Goal: Information Seeking & Learning: Compare options

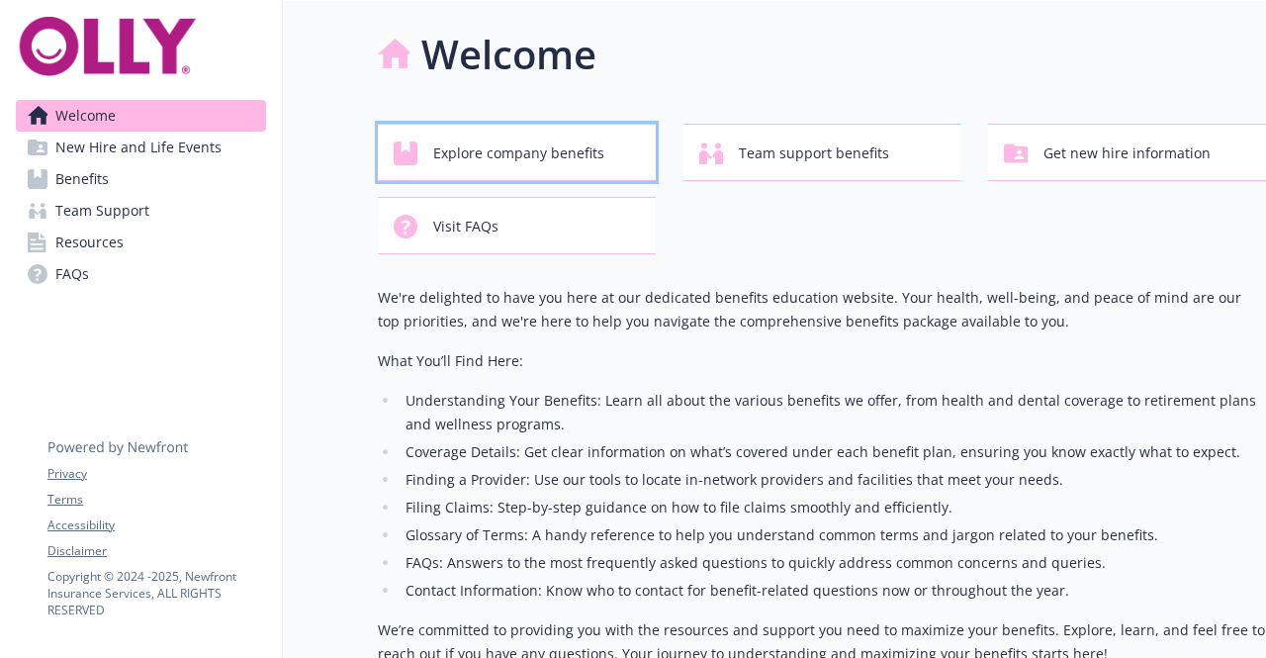
click at [535, 157] on span "Explore company benefits" at bounding box center [518, 154] width 171 height 38
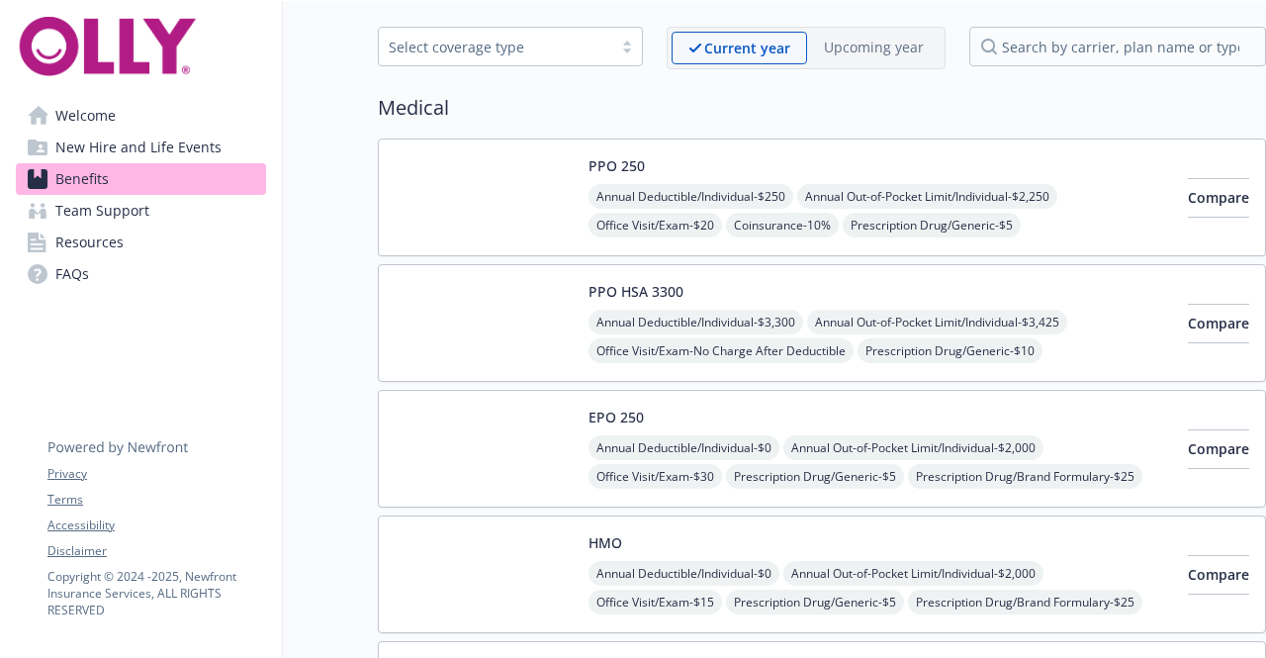
scroll to position [47, 0]
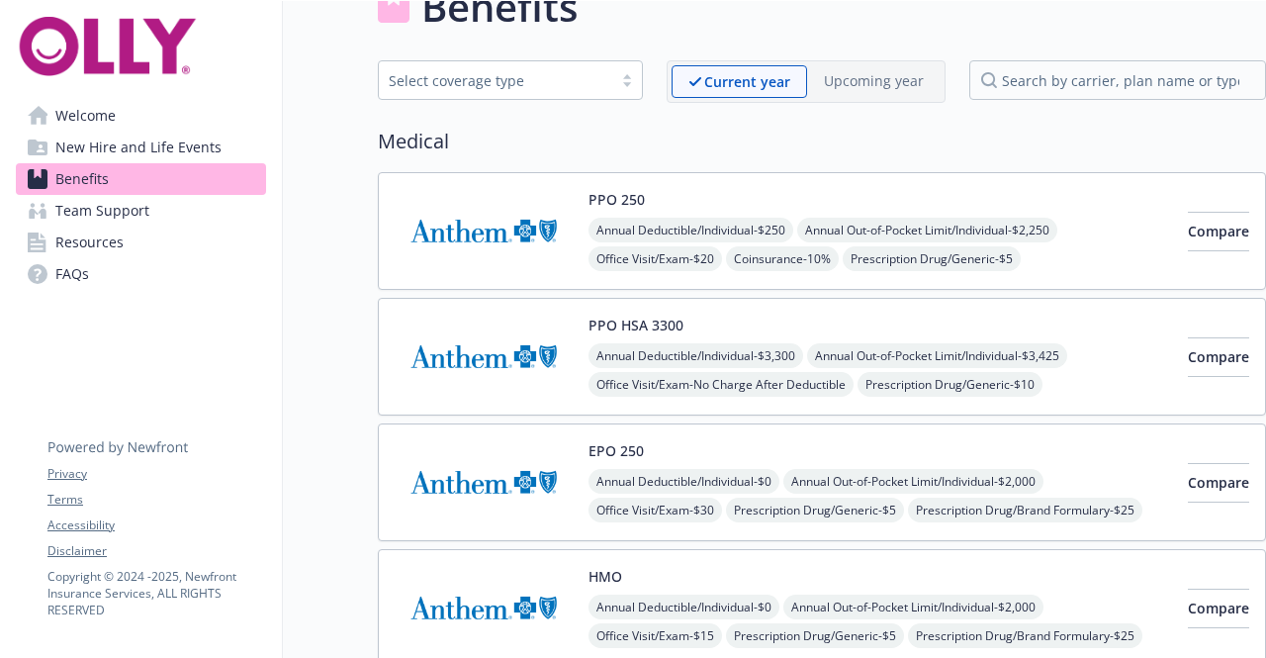
click at [465, 250] on img at bounding box center [484, 231] width 178 height 84
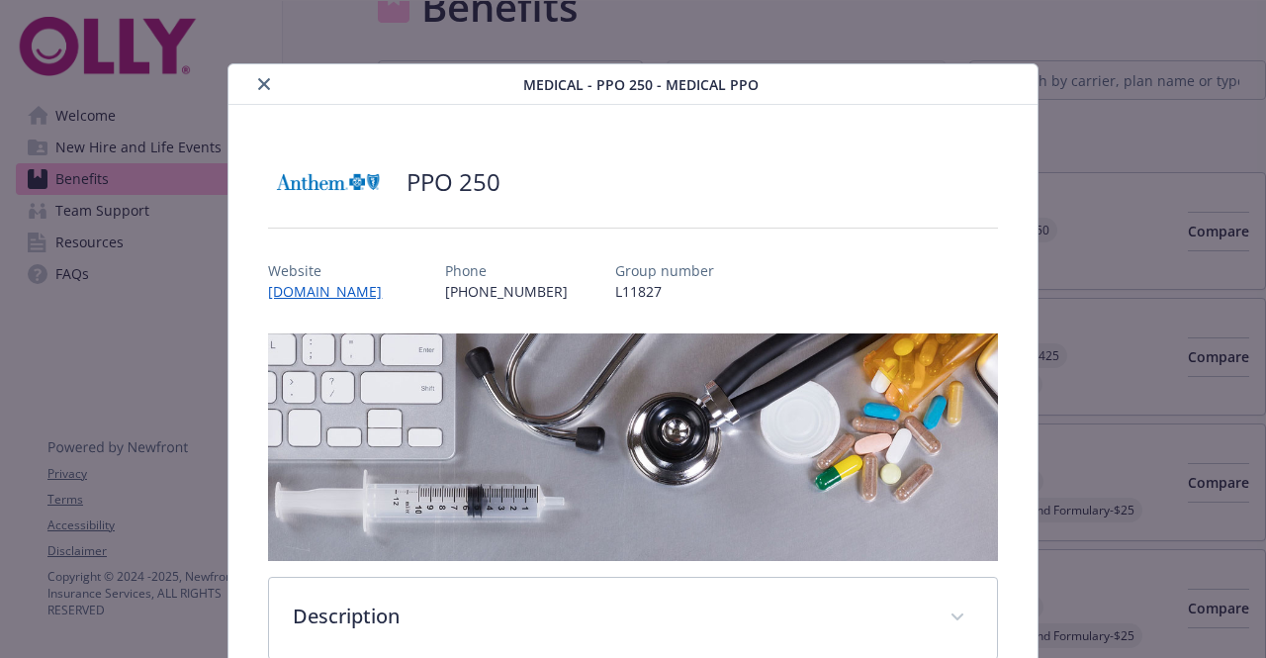
scroll to position [59, 0]
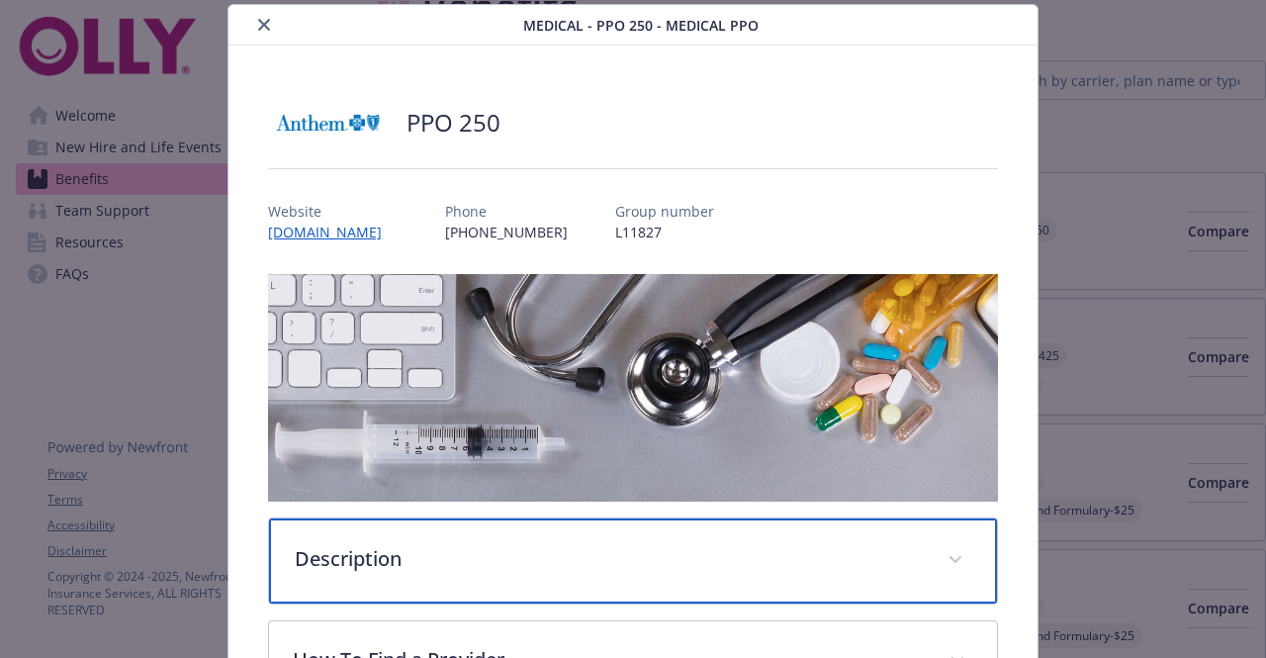
click at [504, 544] on p "Description" at bounding box center [609, 559] width 628 height 30
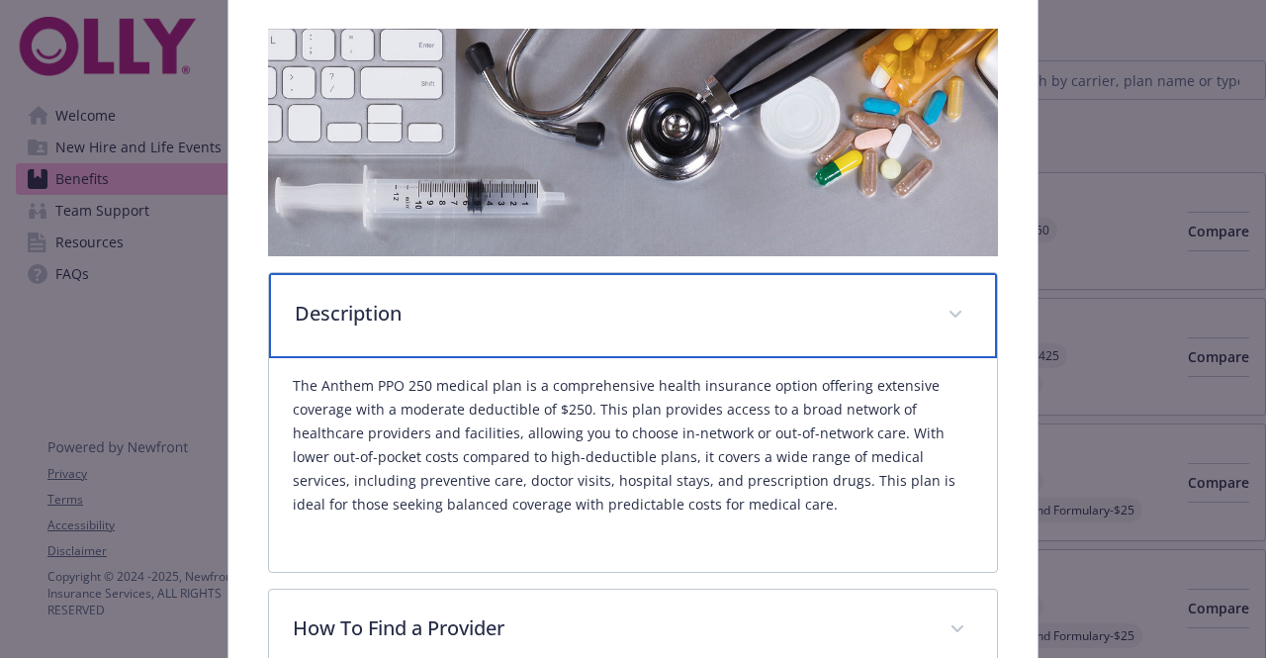
scroll to position [0, 0]
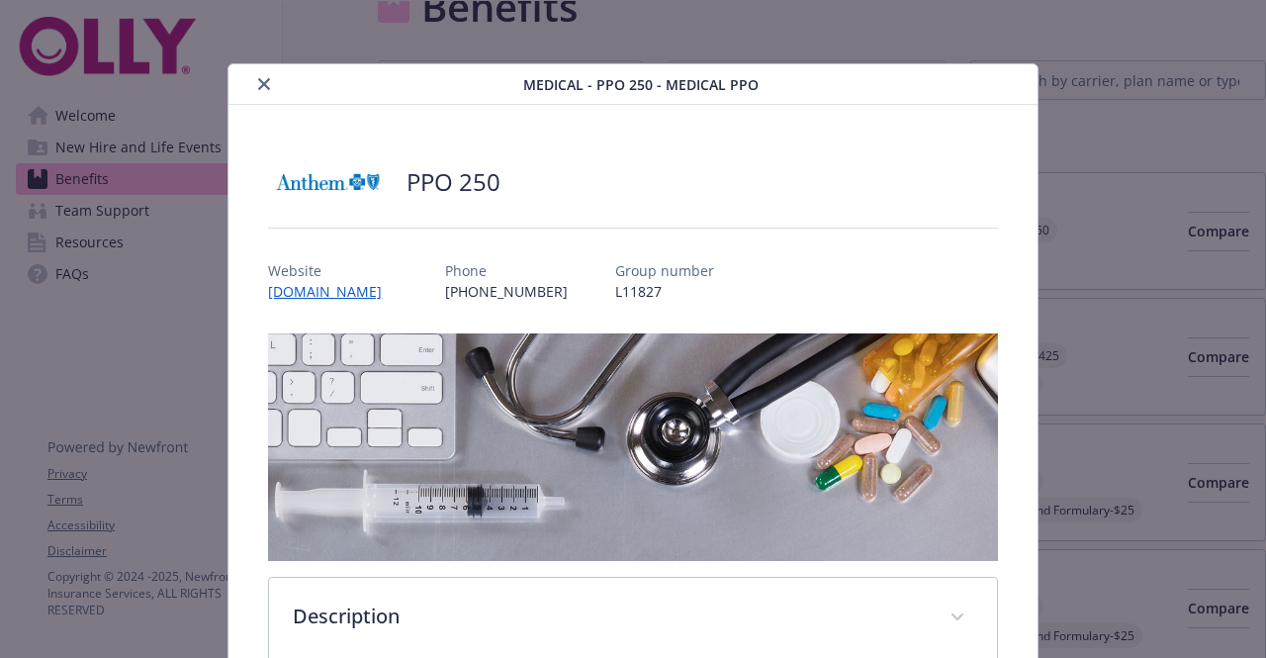
click at [263, 81] on icon "close" at bounding box center [264, 84] width 12 height 12
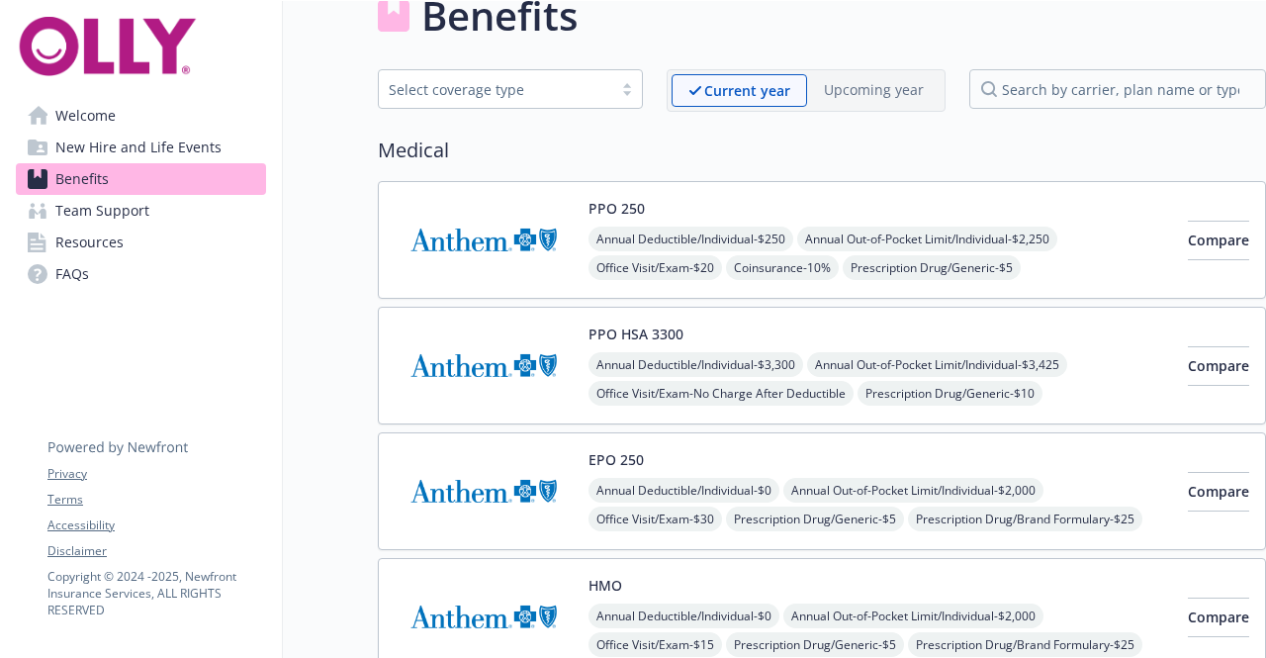
scroll to position [44, 0]
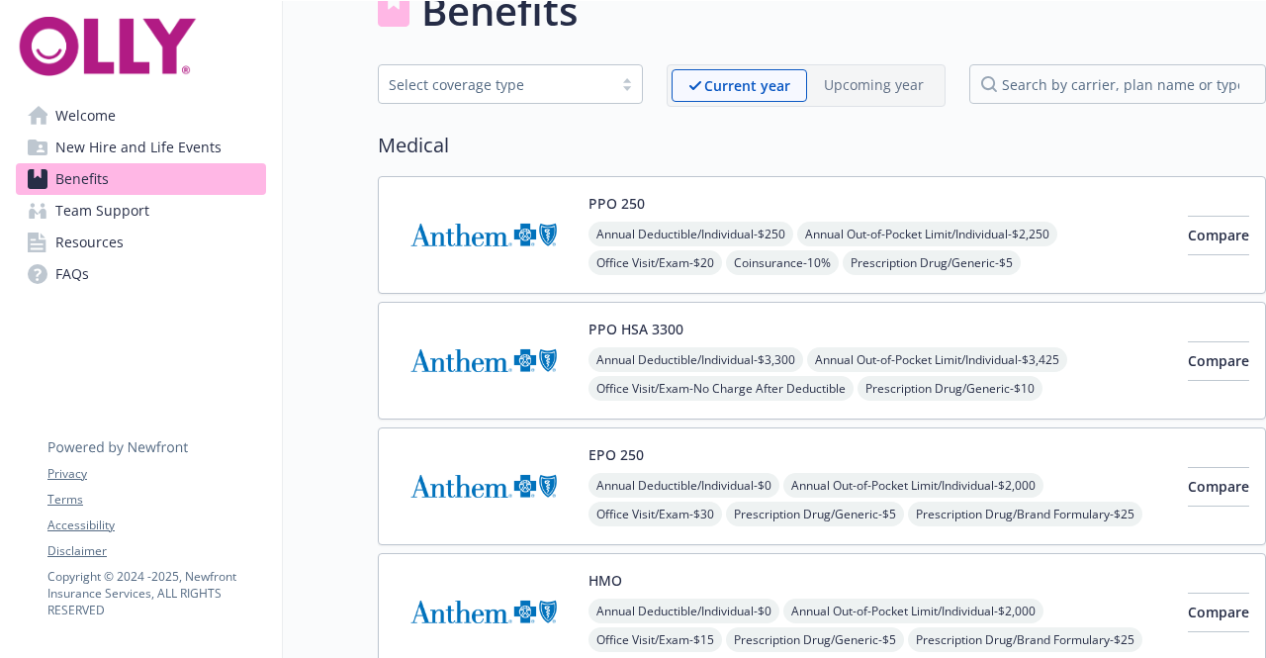
click at [607, 198] on button "PPO 250" at bounding box center [617, 203] width 56 height 21
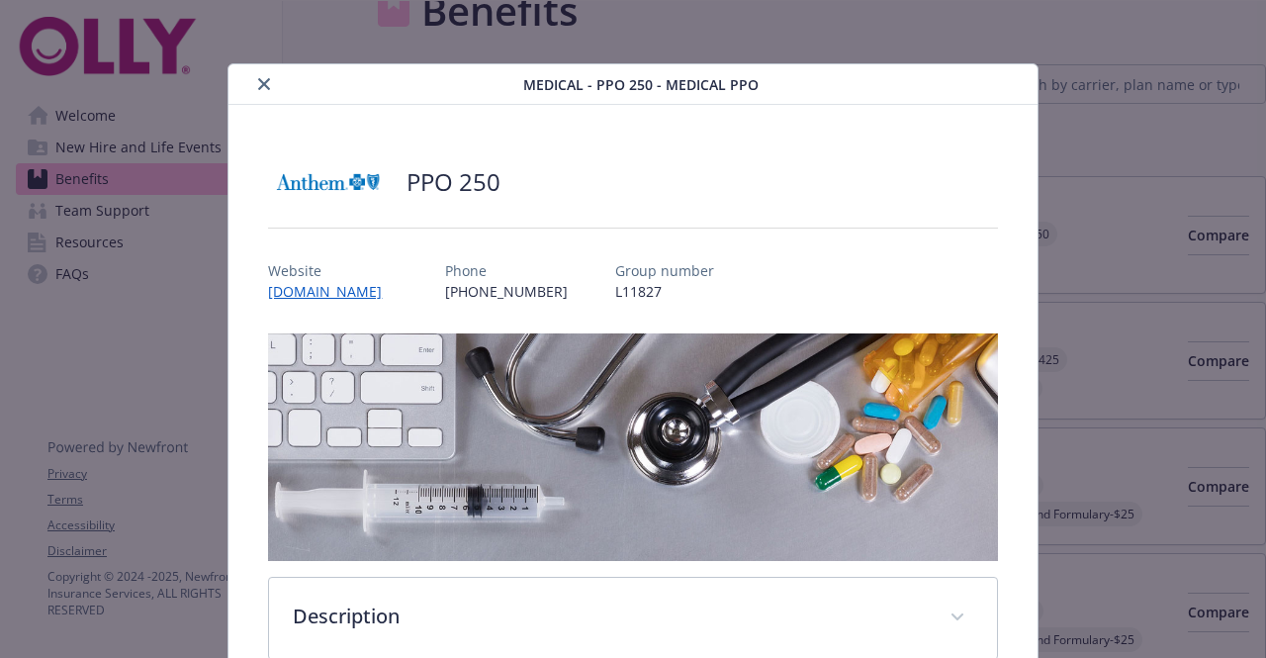
scroll to position [59, 0]
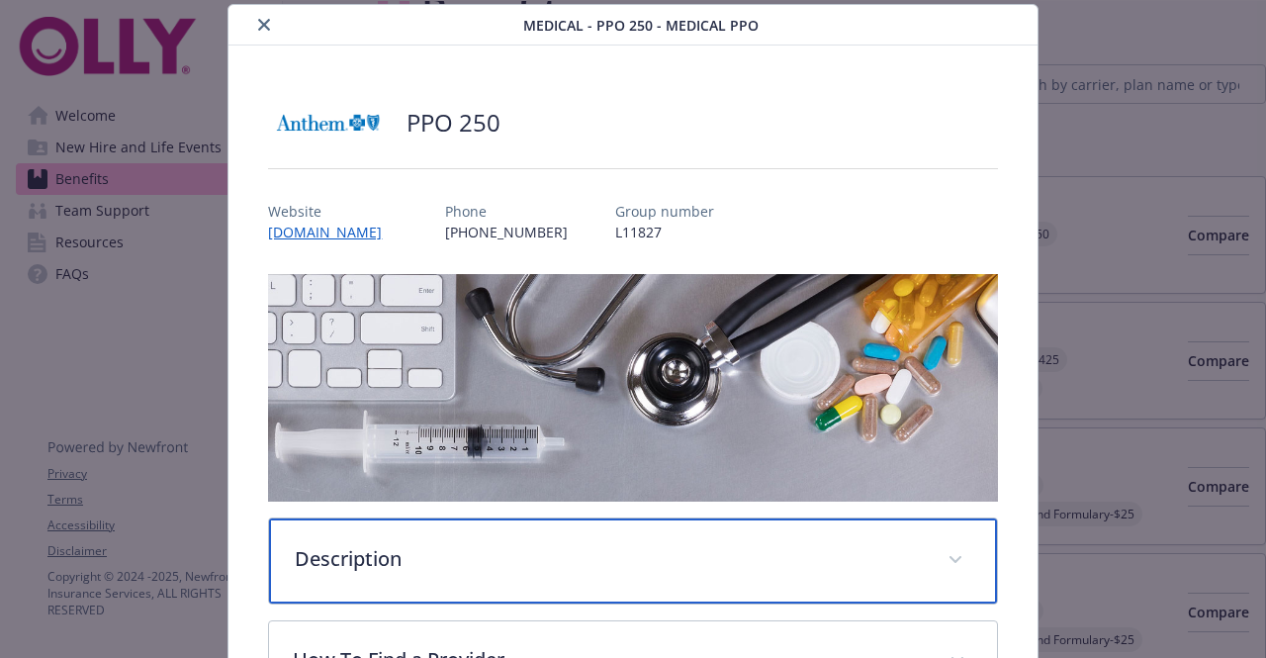
click at [640, 518] on div "Description" at bounding box center [632, 560] width 727 height 85
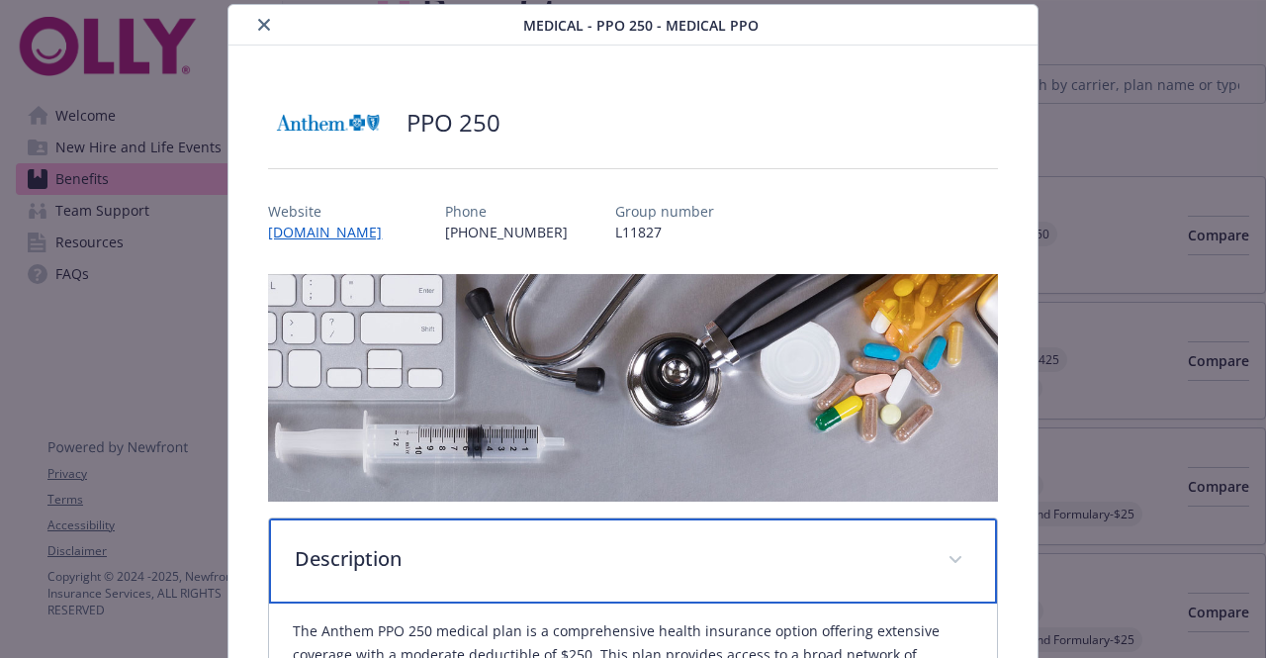
click at [640, 518] on div "Description" at bounding box center [632, 560] width 727 height 85
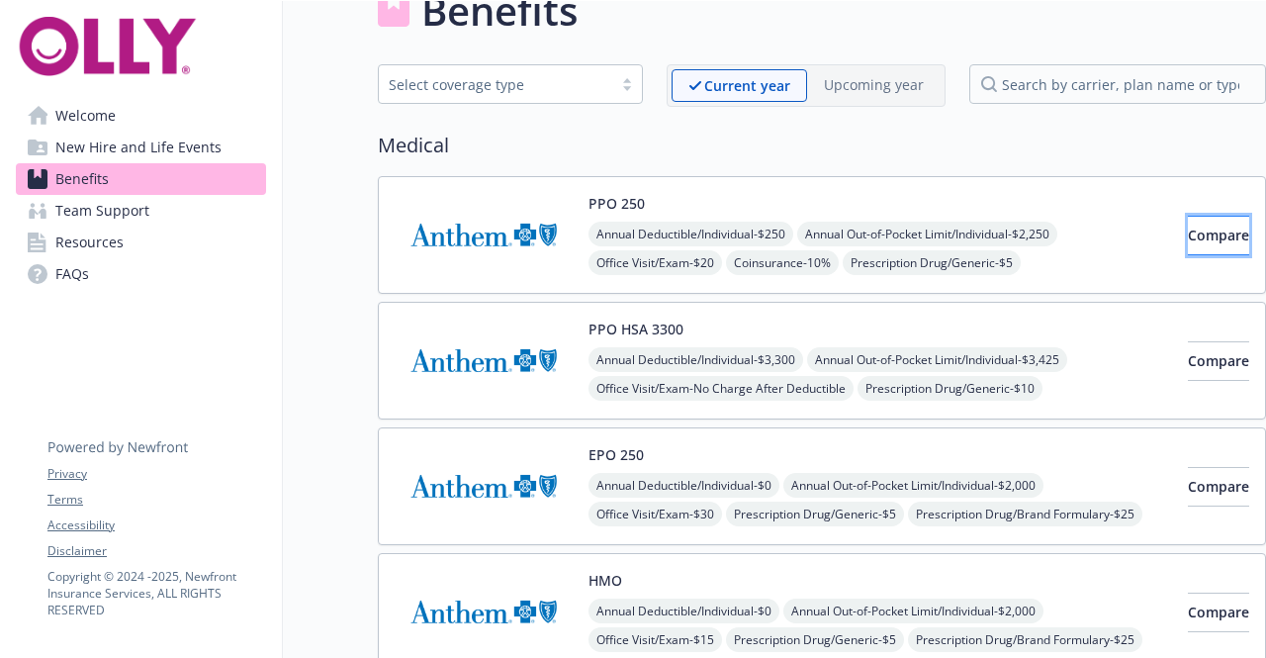
click at [1188, 235] on span "Compare" at bounding box center [1218, 235] width 61 height 19
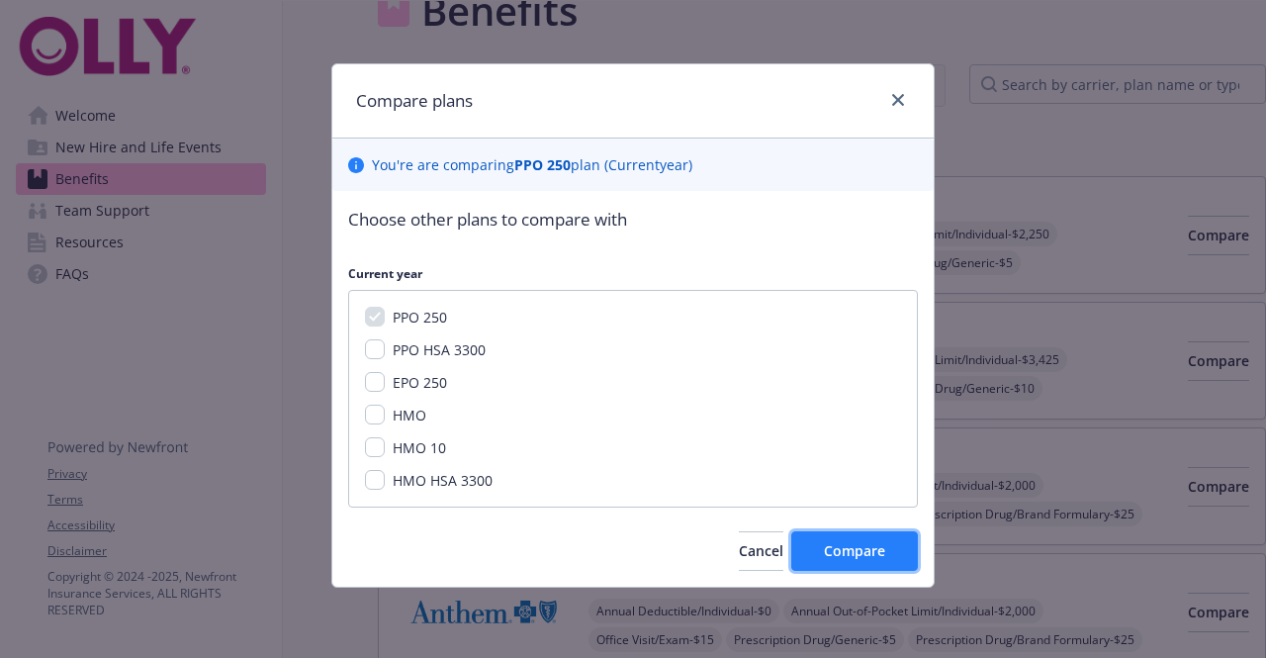
click at [841, 545] on span "Compare" at bounding box center [854, 550] width 61 height 19
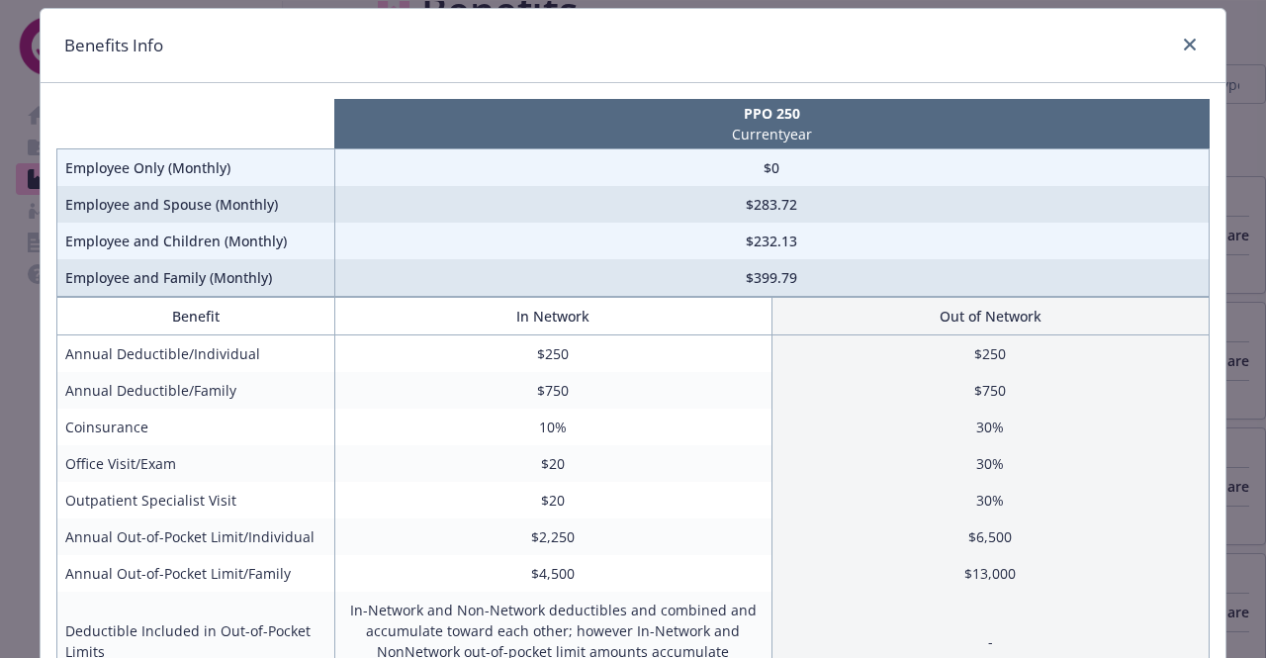
scroll to position [75, 0]
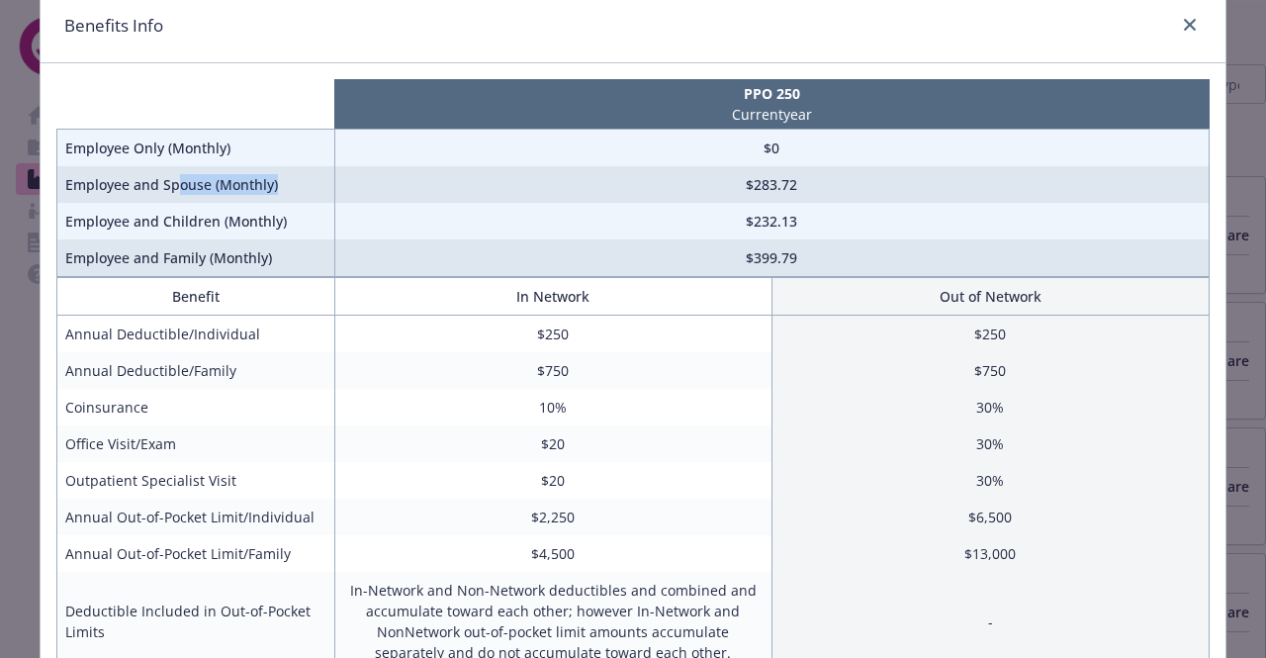
drag, startPoint x: 267, startPoint y: 181, endPoint x: 170, endPoint y: 190, distance: 97.4
click at [170, 190] on td "Employee and Spouse (Monthly)" at bounding box center [196, 184] width 278 height 37
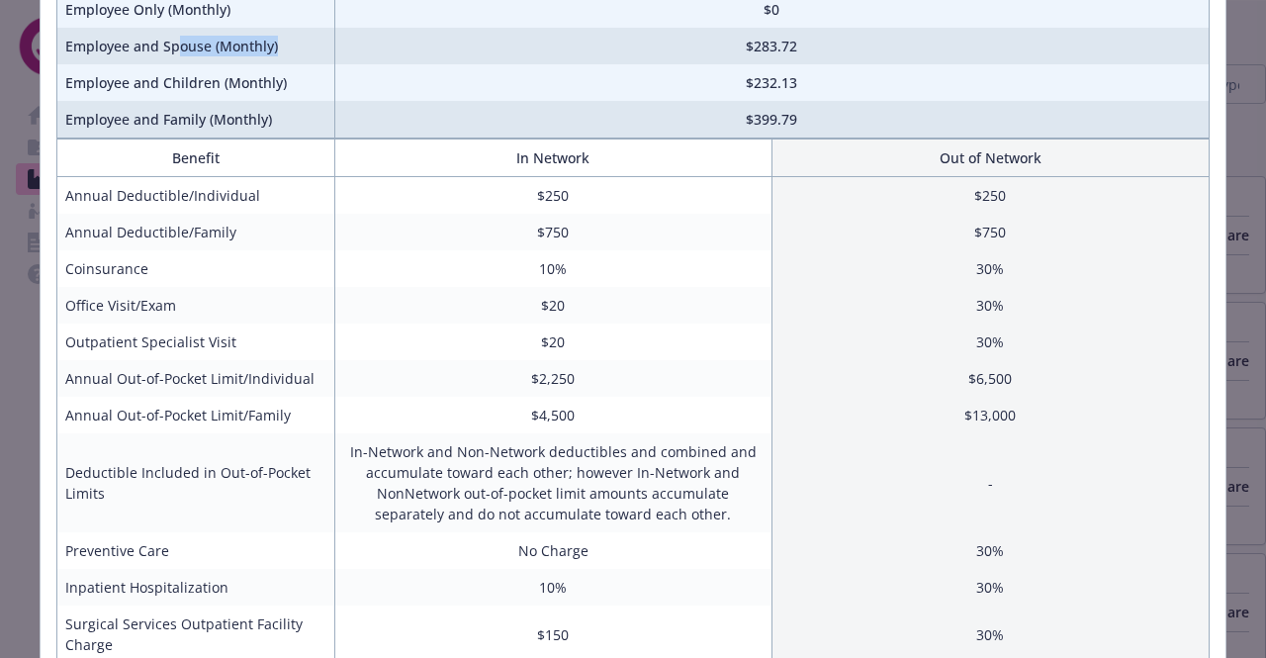
scroll to position [0, 0]
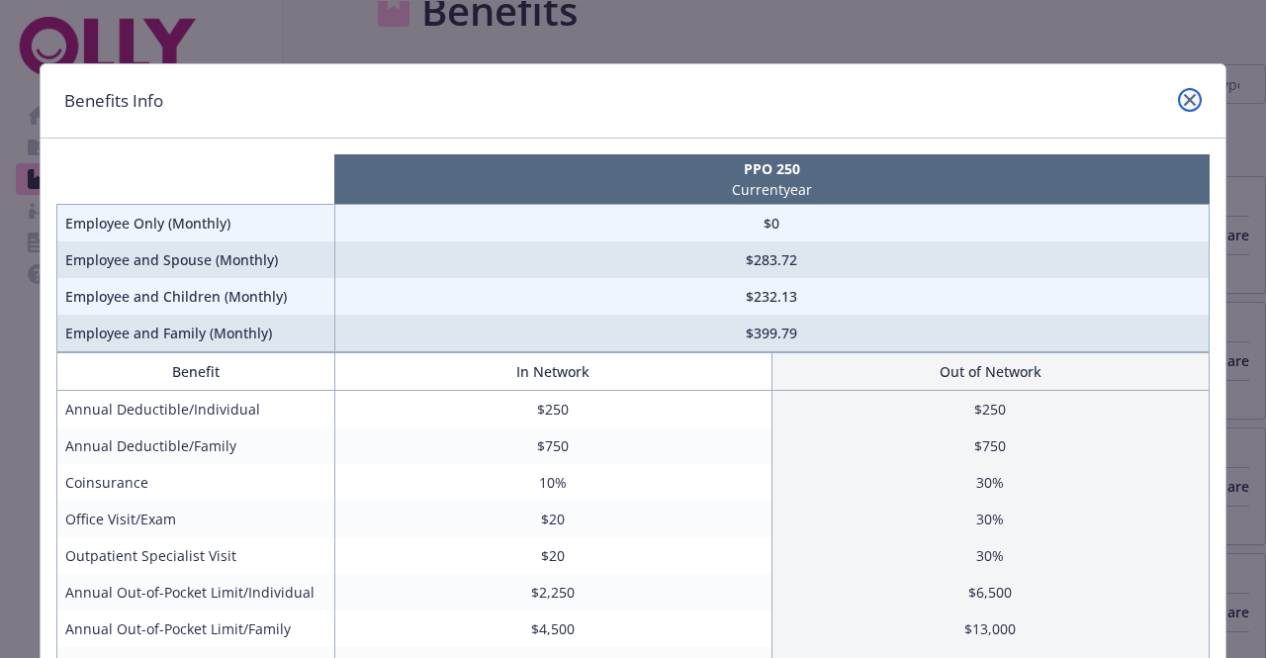
click at [1184, 98] on icon "close" at bounding box center [1190, 100] width 12 height 12
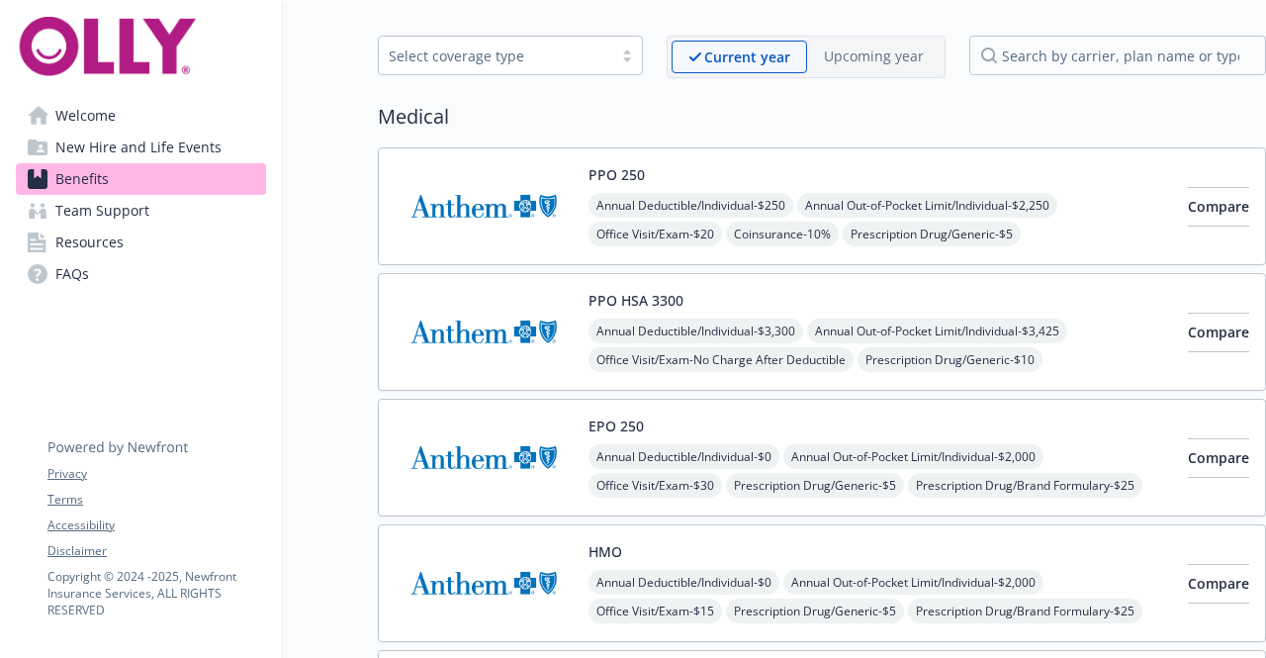
scroll to position [75, 0]
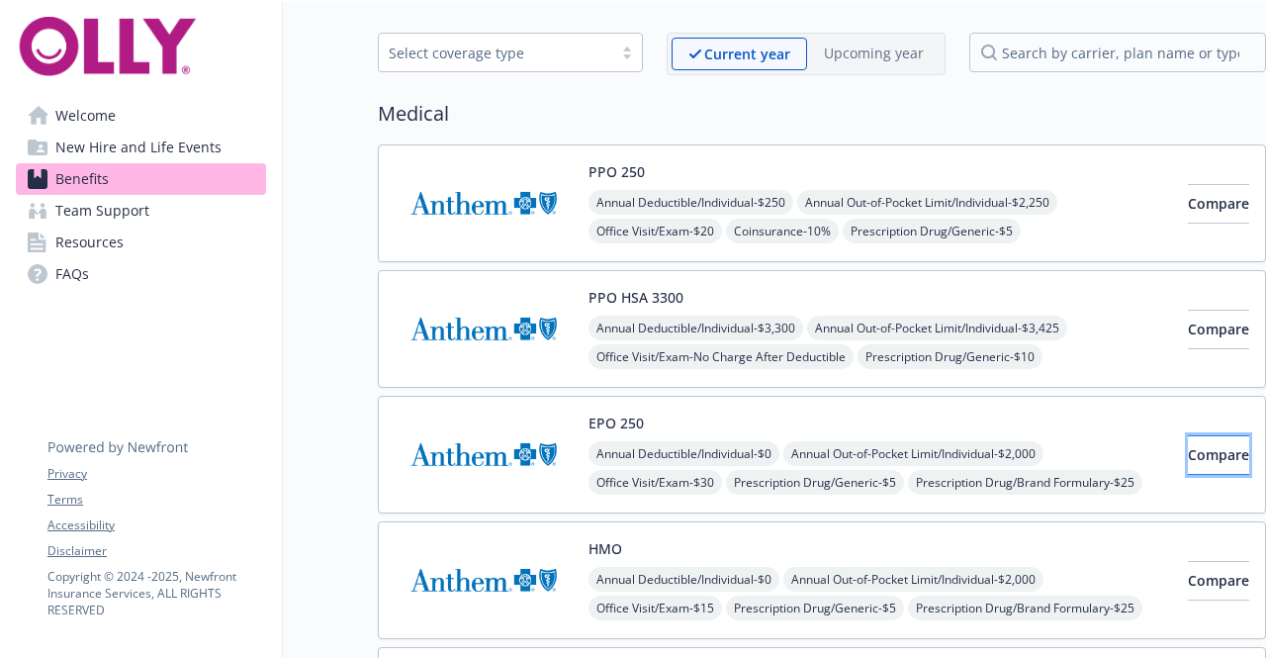
click at [1188, 451] on span "Compare" at bounding box center [1218, 454] width 61 height 19
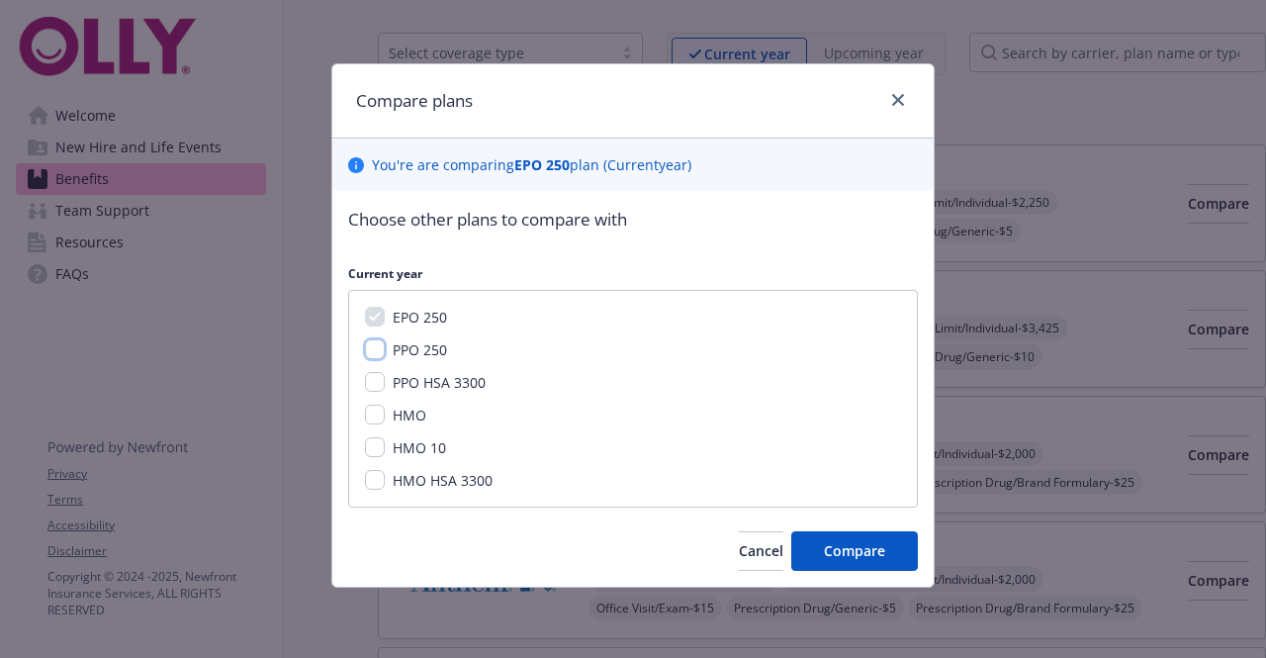
click at [374, 351] on input "PPO 250" at bounding box center [375, 349] width 20 height 20
checkbox input "true"
click at [372, 416] on input "HMO" at bounding box center [375, 415] width 20 height 20
checkbox input "true"
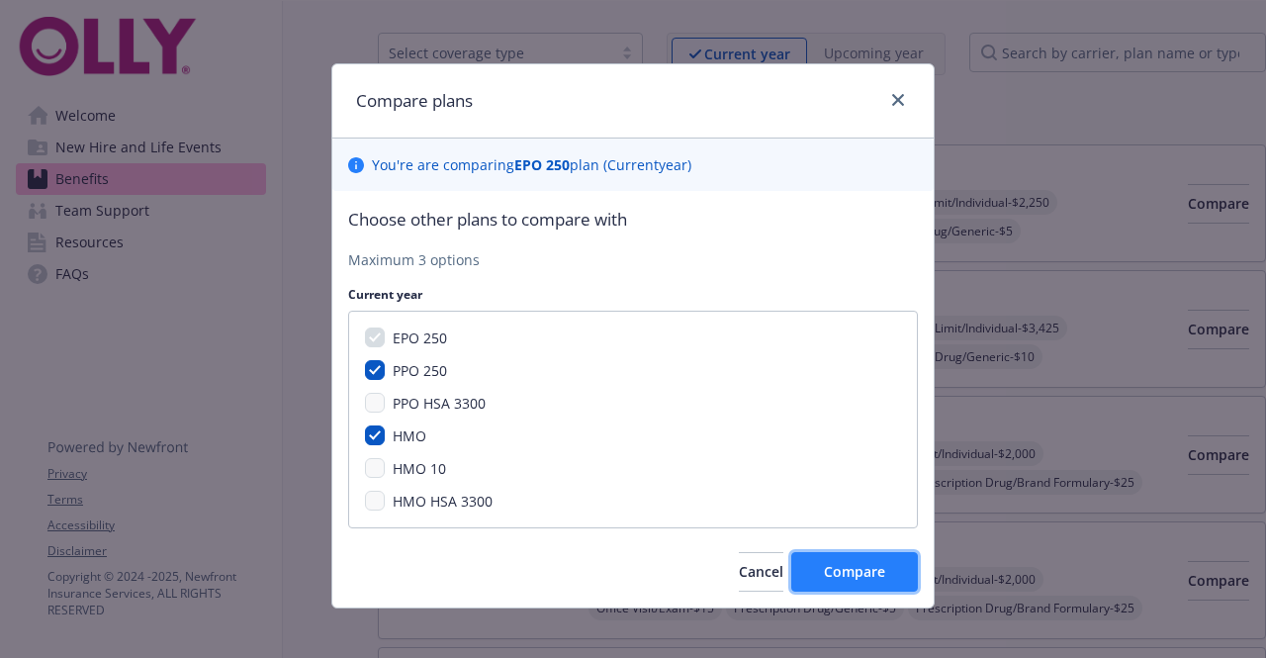
click at [872, 573] on span "Compare" at bounding box center [854, 571] width 61 height 19
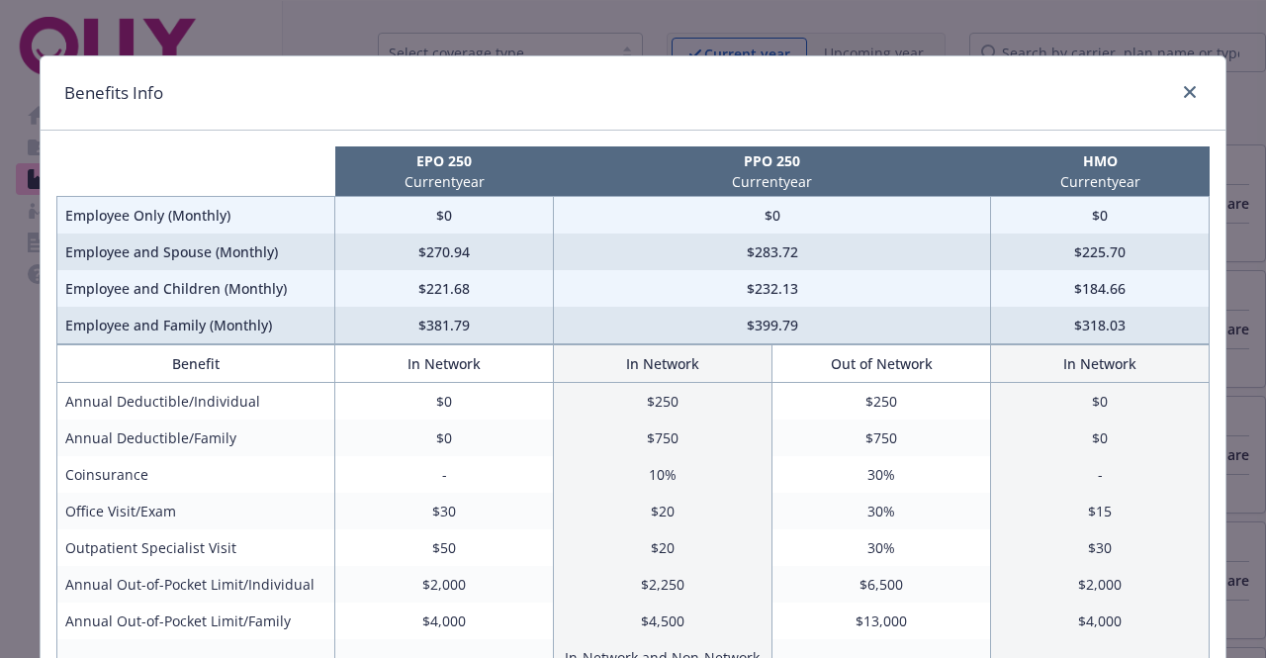
scroll to position [0, 0]
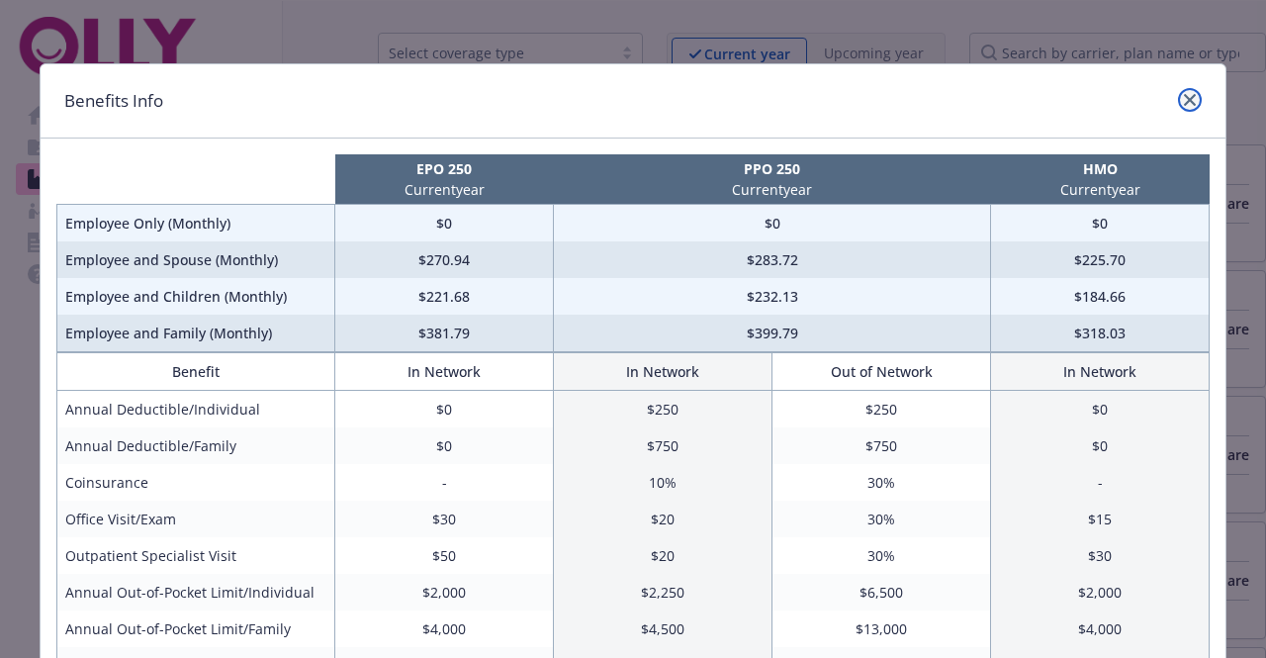
click at [1184, 96] on icon "close" at bounding box center [1190, 100] width 12 height 12
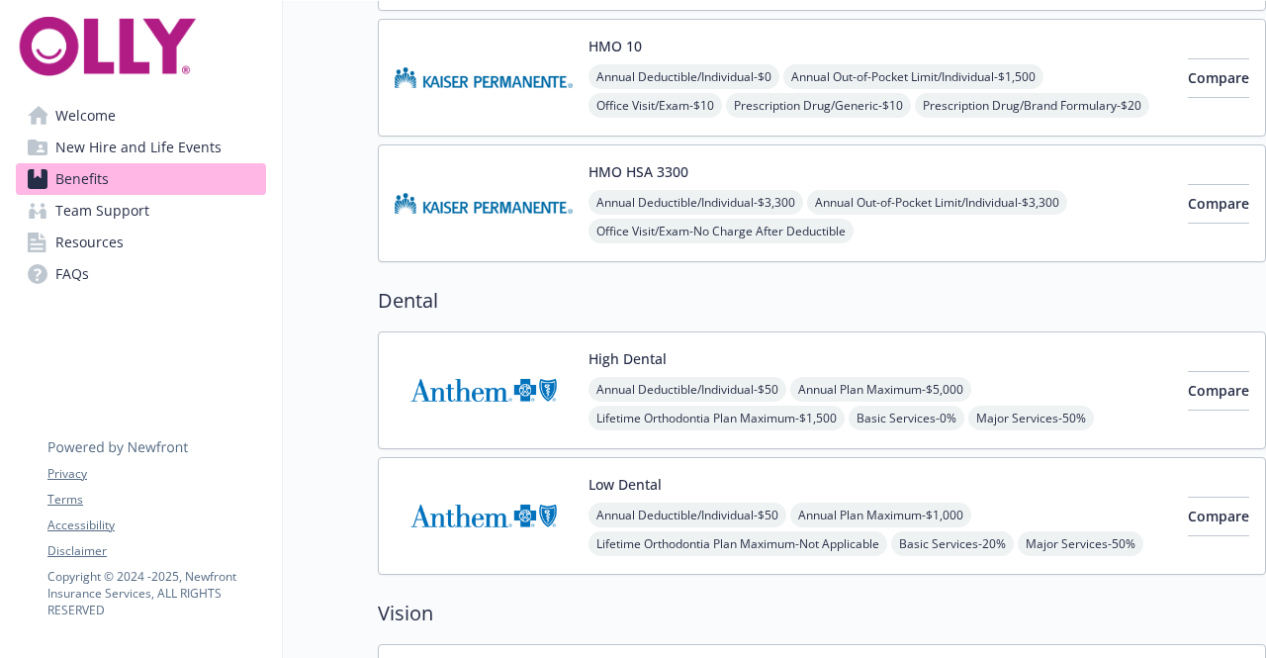
scroll to position [704, 0]
click at [1194, 389] on span "Compare" at bounding box center [1218, 389] width 61 height 19
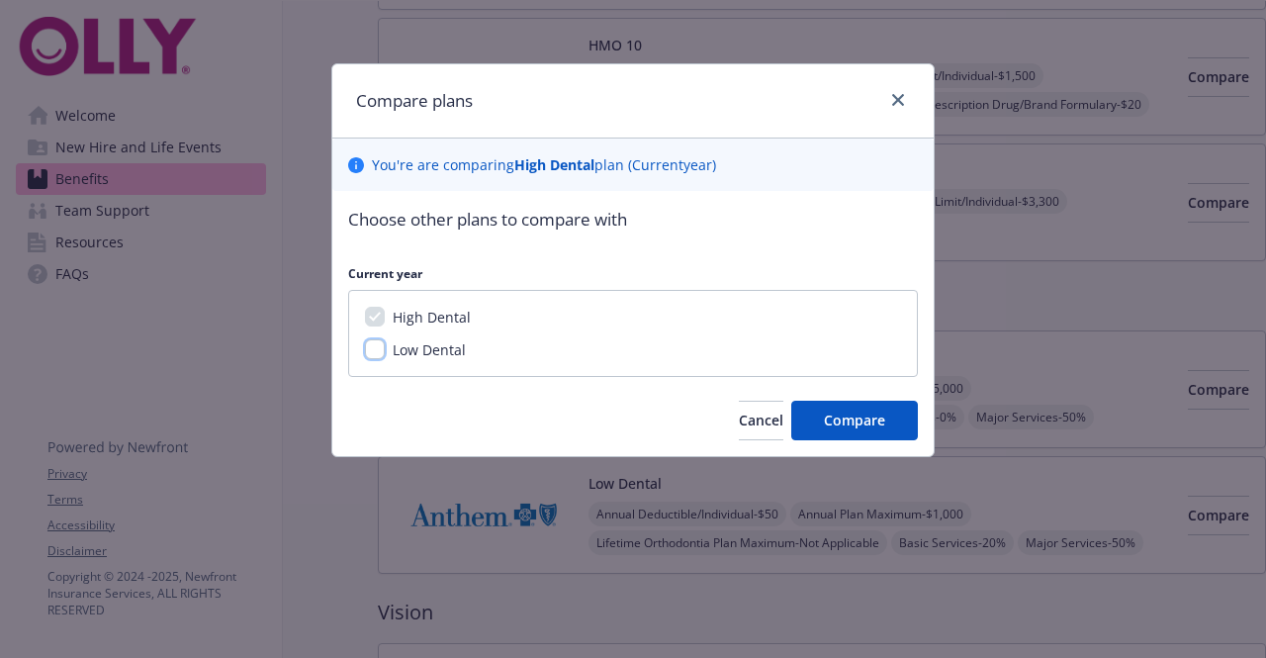
click at [368, 349] on input "Low Dental" at bounding box center [375, 349] width 20 height 20
checkbox input "true"
click at [835, 414] on span "Compare" at bounding box center [854, 420] width 61 height 19
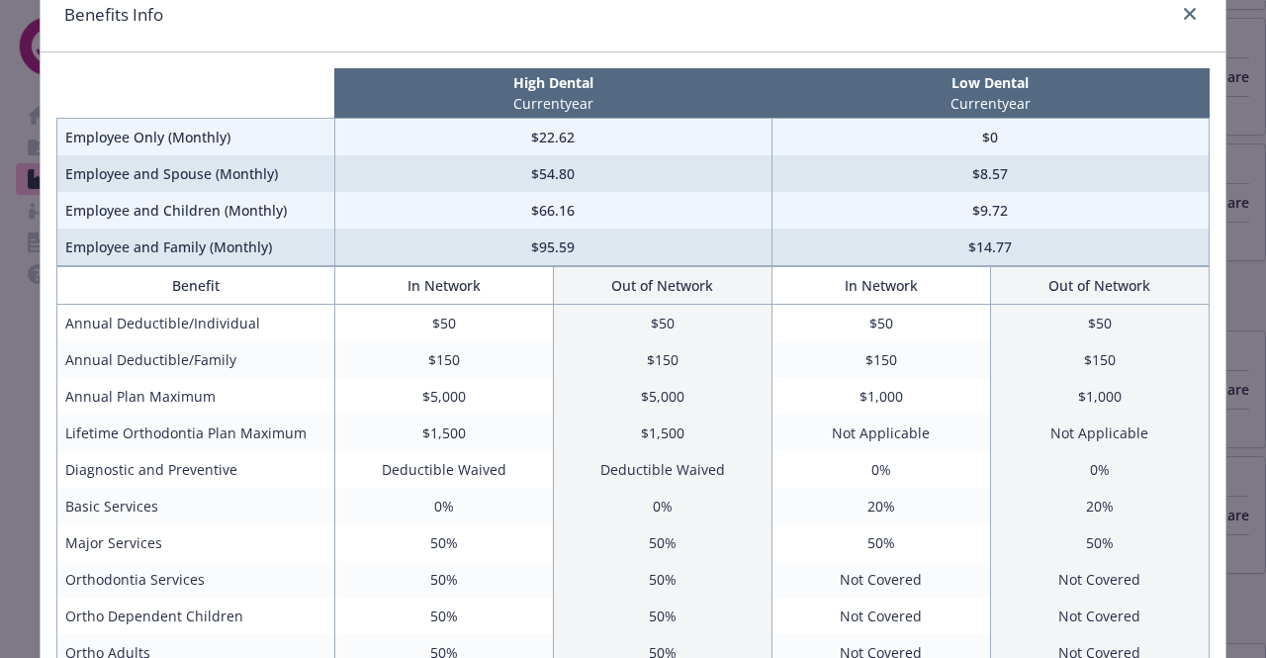
scroll to position [87, 0]
drag, startPoint x: 463, startPoint y: 436, endPoint x: 410, endPoint y: 436, distance: 53.4
click at [410, 436] on td "$1,500" at bounding box center [443, 431] width 219 height 37
click at [465, 392] on td "$5,000" at bounding box center [443, 395] width 219 height 37
click at [470, 428] on td "$1,500" at bounding box center [443, 431] width 219 height 37
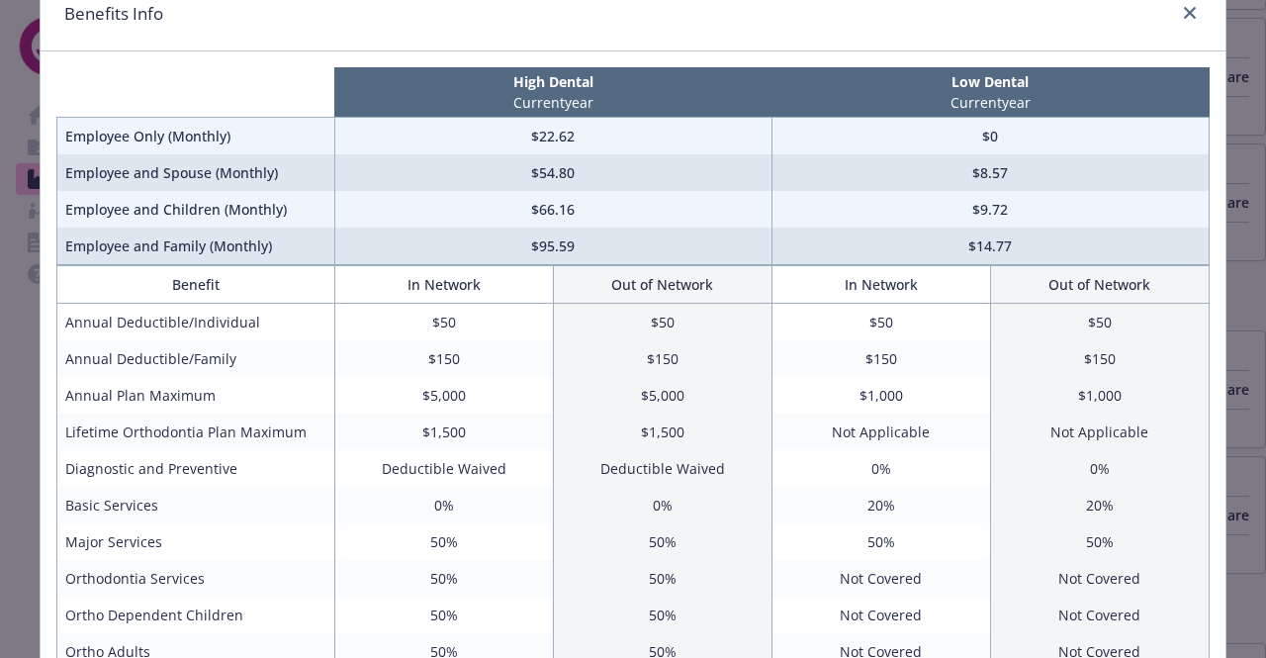
click at [448, 430] on td "$1,500" at bounding box center [443, 431] width 219 height 37
click at [557, 244] on td "$95.59" at bounding box center [552, 247] width 437 height 38
drag, startPoint x: 471, startPoint y: 426, endPoint x: 406, endPoint y: 425, distance: 65.3
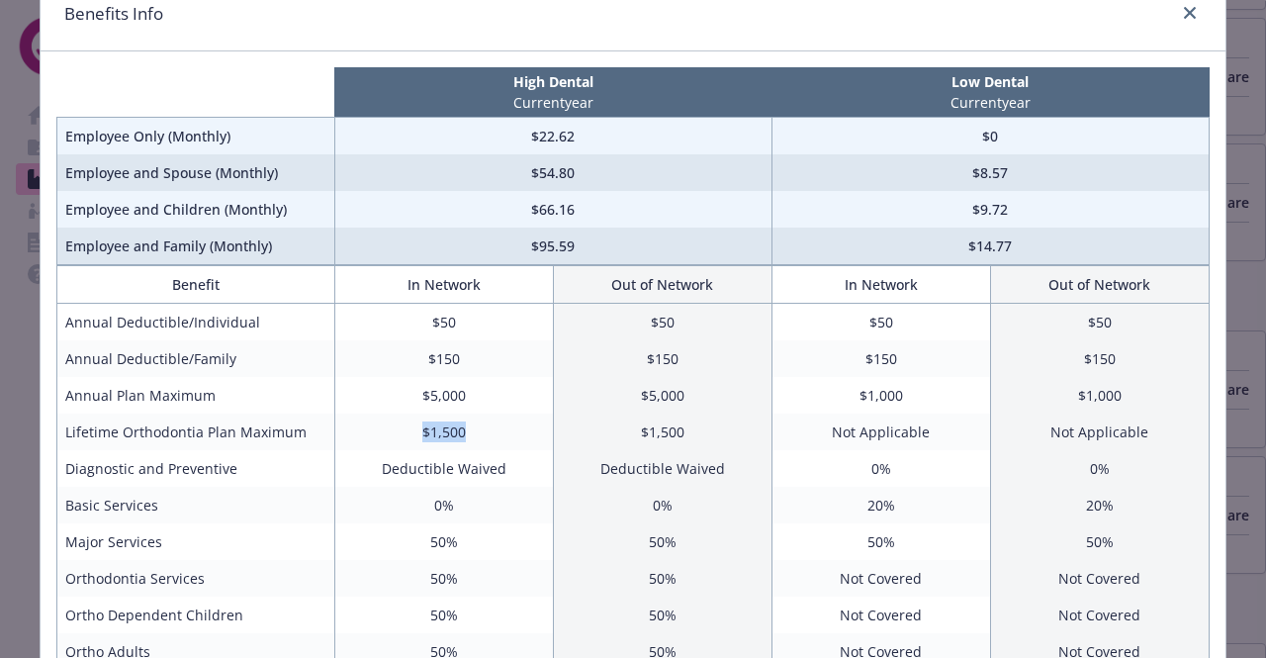
click at [406, 425] on td "$1,500" at bounding box center [443, 431] width 219 height 37
drag, startPoint x: 582, startPoint y: 241, endPoint x: 502, endPoint y: 248, distance: 80.4
click at [502, 248] on td "$95.59" at bounding box center [552, 247] width 437 height 38
drag, startPoint x: 55, startPoint y: 426, endPoint x: 350, endPoint y: 423, distance: 294.8
click at [350, 423] on tr "Lifetime Orthodontia Plan Maximum $1,500 $1,500 Not Applicable Not Applicable" at bounding box center [633, 431] width 1152 height 37
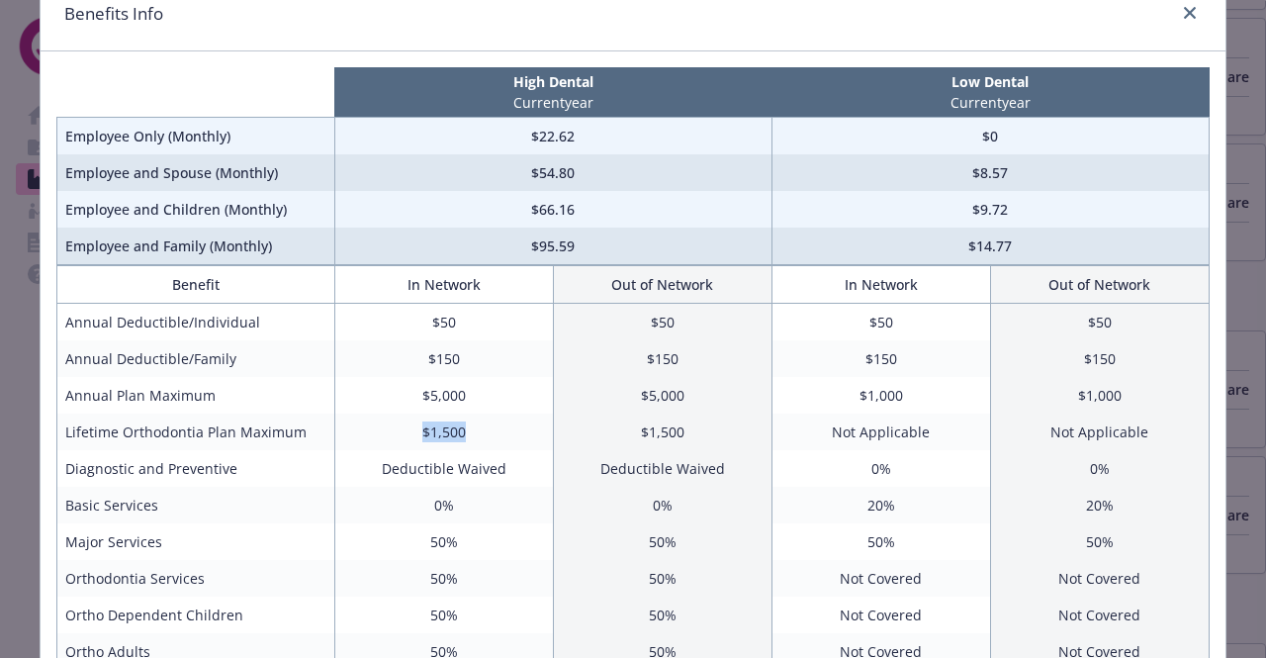
drag, startPoint x: 457, startPoint y: 439, endPoint x: 386, endPoint y: 434, distance: 71.4
click at [386, 434] on td "$1,500" at bounding box center [443, 431] width 219 height 37
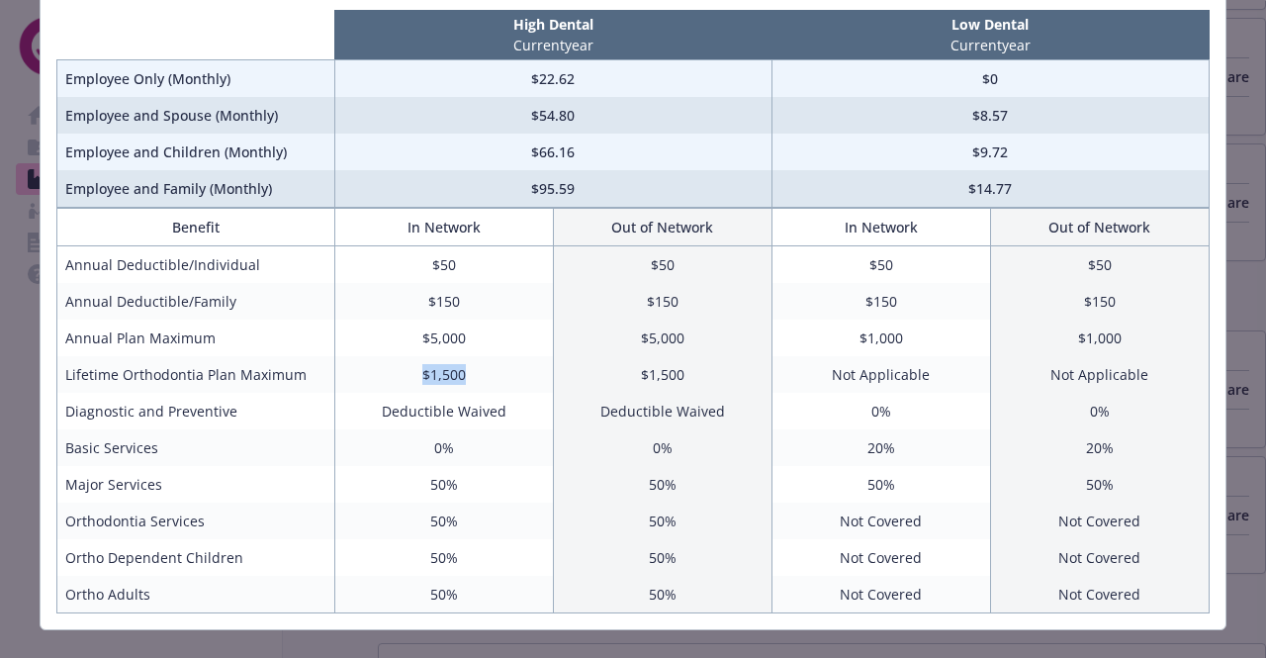
scroll to position [141, 0]
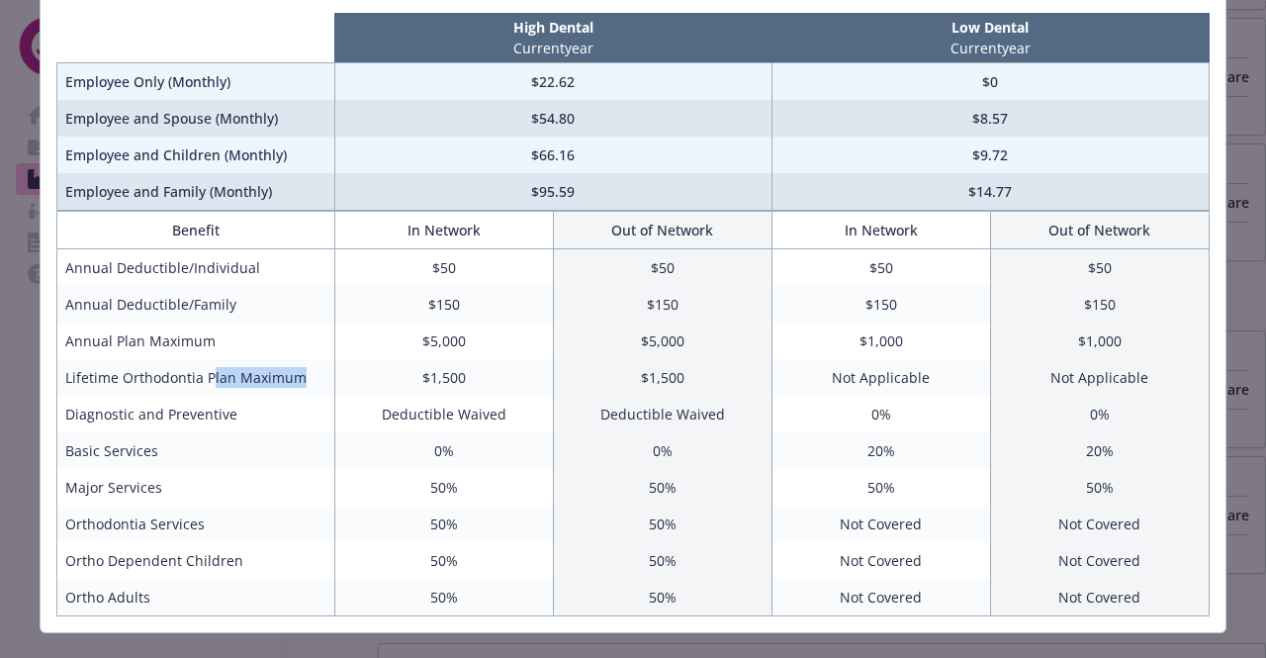
drag, startPoint x: 203, startPoint y: 380, endPoint x: 321, endPoint y: 372, distance: 119.0
click at [321, 372] on td "Lifetime Orthodontia Plan Maximum" at bounding box center [196, 377] width 278 height 37
click at [481, 374] on td "$1,500" at bounding box center [443, 377] width 219 height 37
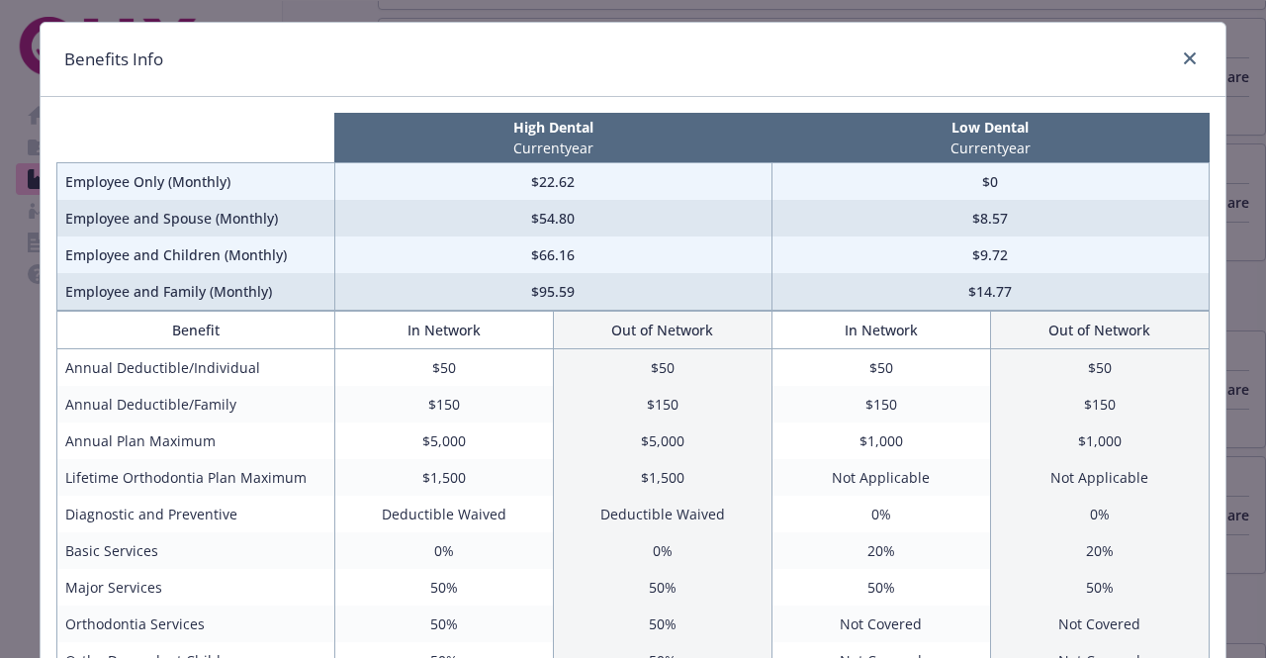
scroll to position [46, 0]
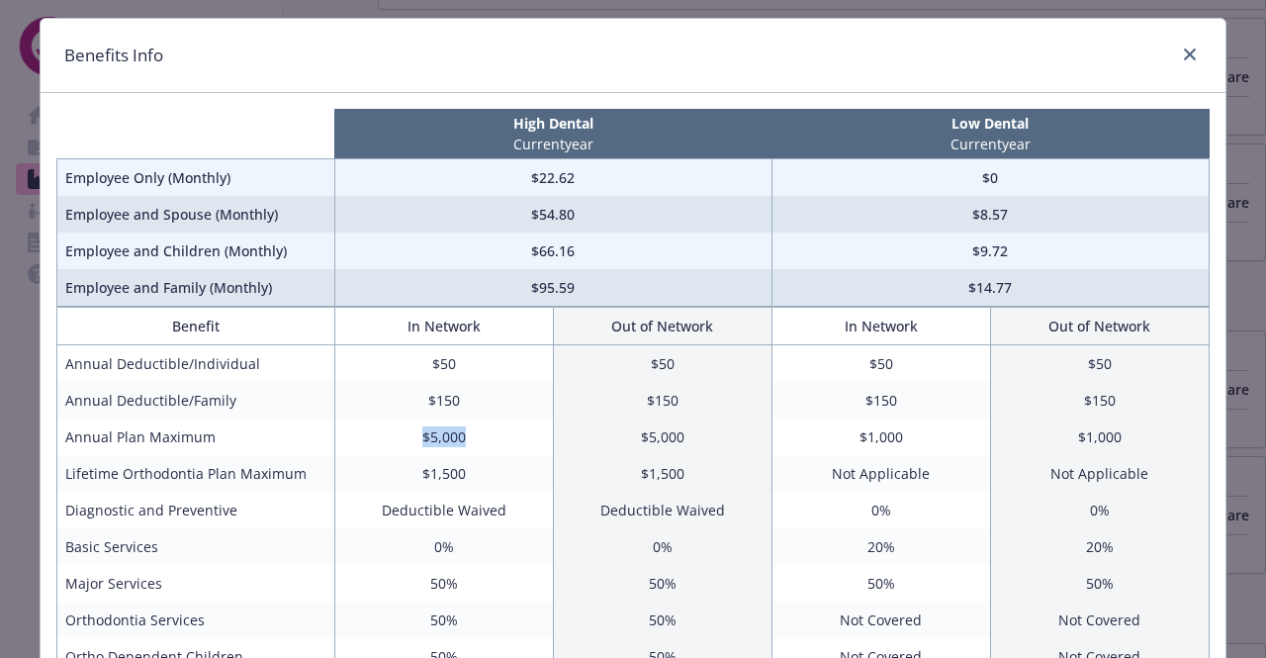
drag, startPoint x: 460, startPoint y: 431, endPoint x: 417, endPoint y: 432, distance: 42.5
click at [417, 432] on td "$5,000" at bounding box center [443, 436] width 219 height 37
click at [1184, 52] on icon "close" at bounding box center [1190, 54] width 12 height 12
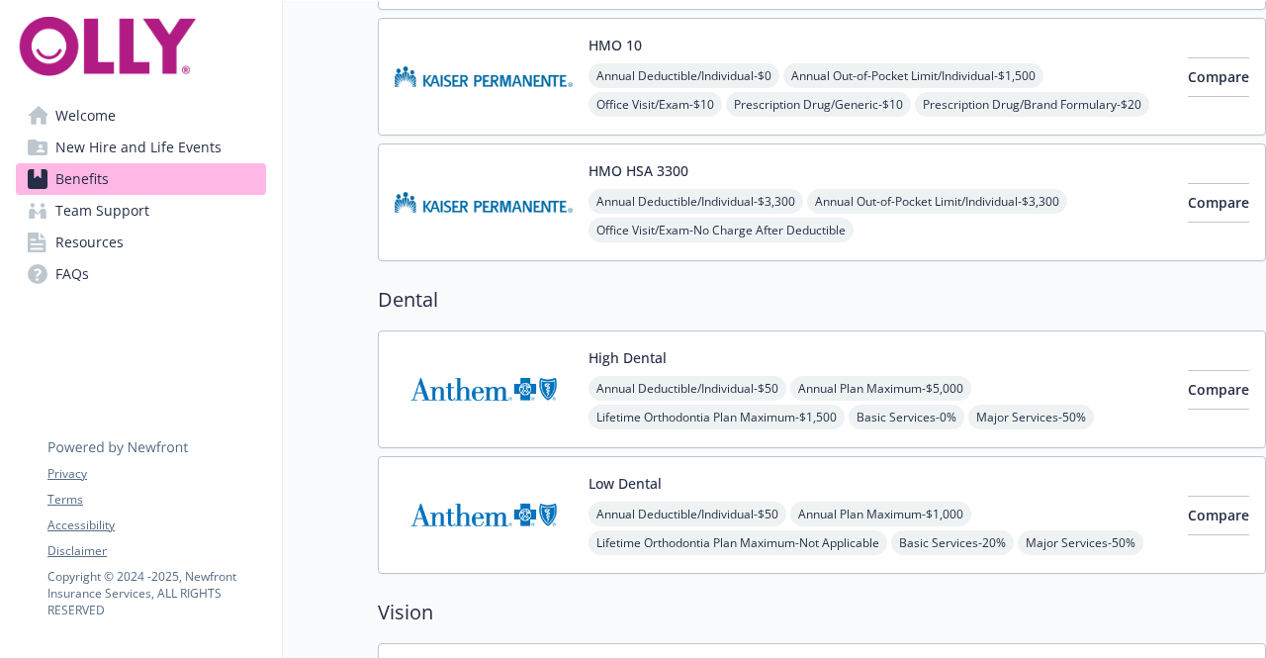
click at [491, 385] on img at bounding box center [484, 389] width 178 height 84
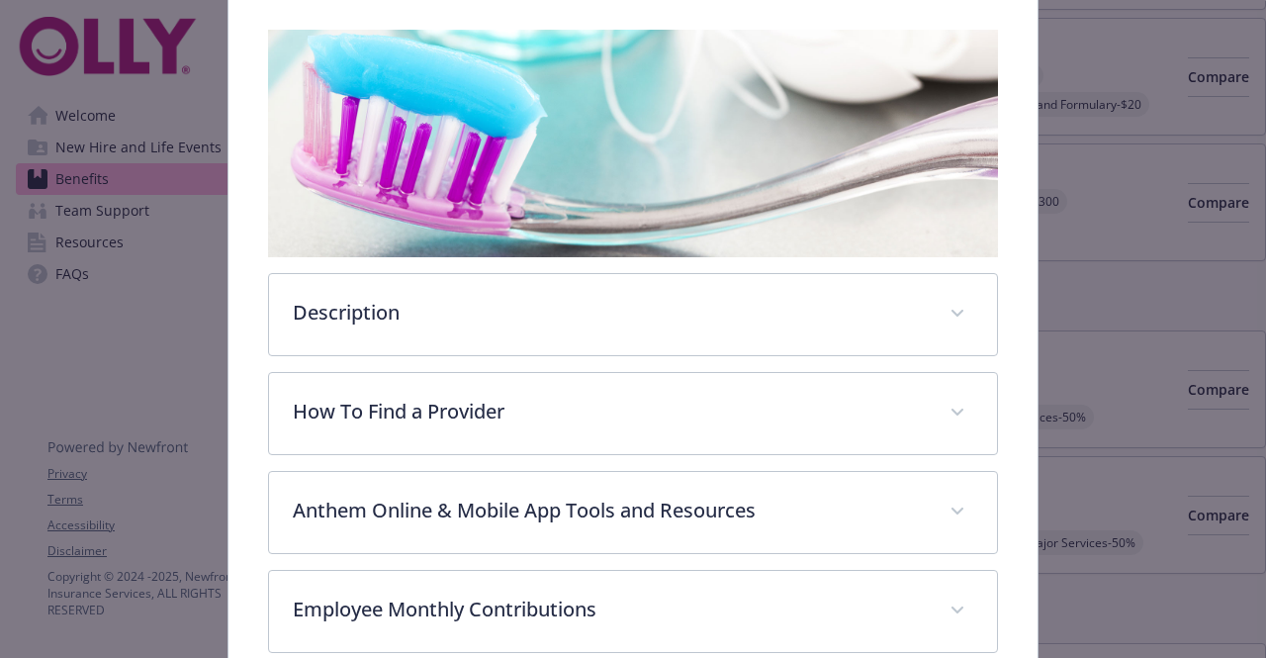
scroll to position [305, 0]
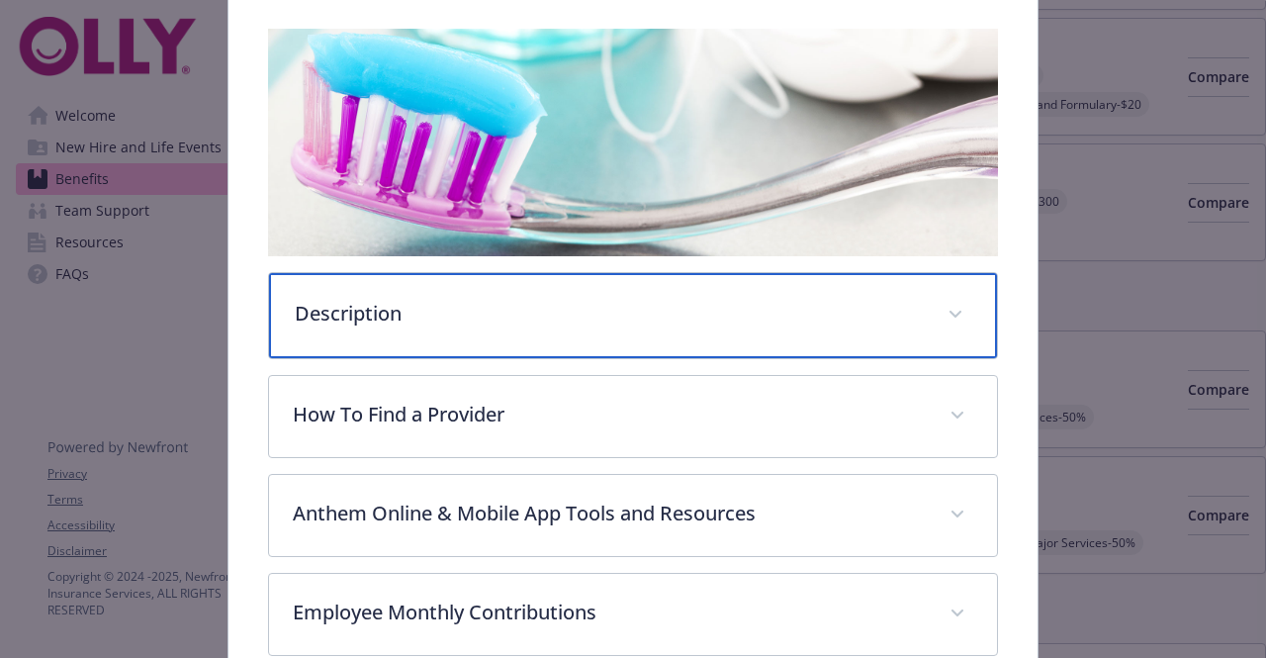
click at [479, 325] on div "Description" at bounding box center [632, 315] width 727 height 85
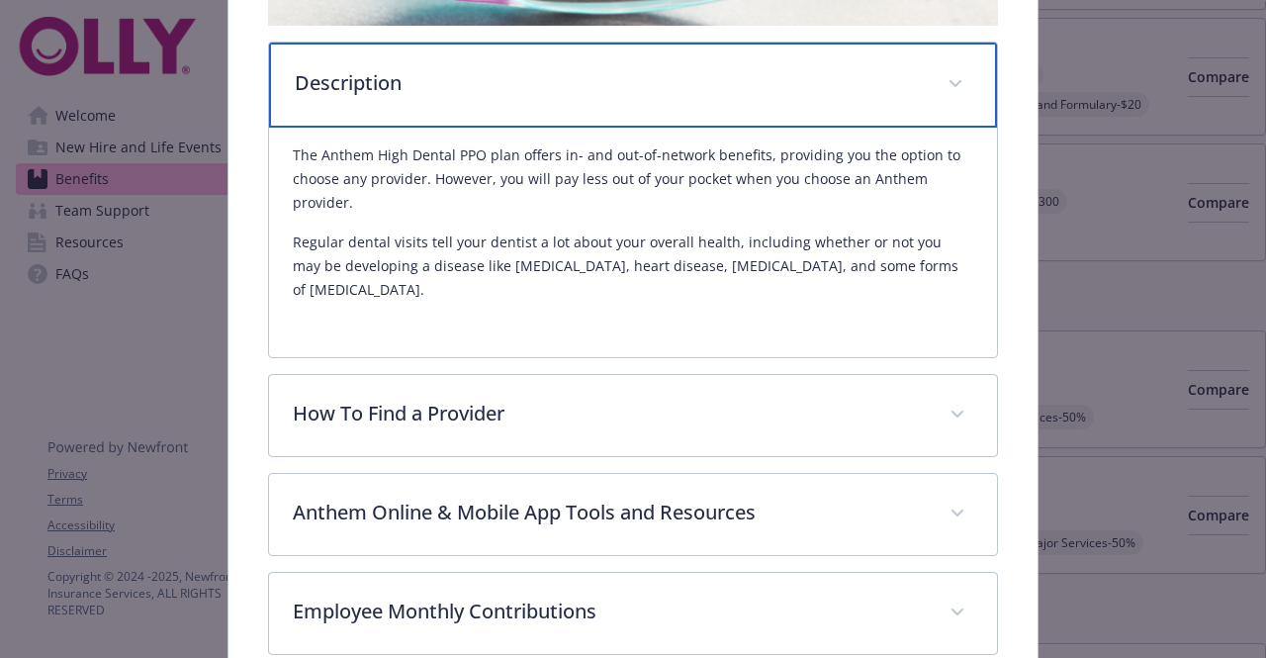
scroll to position [549, 0]
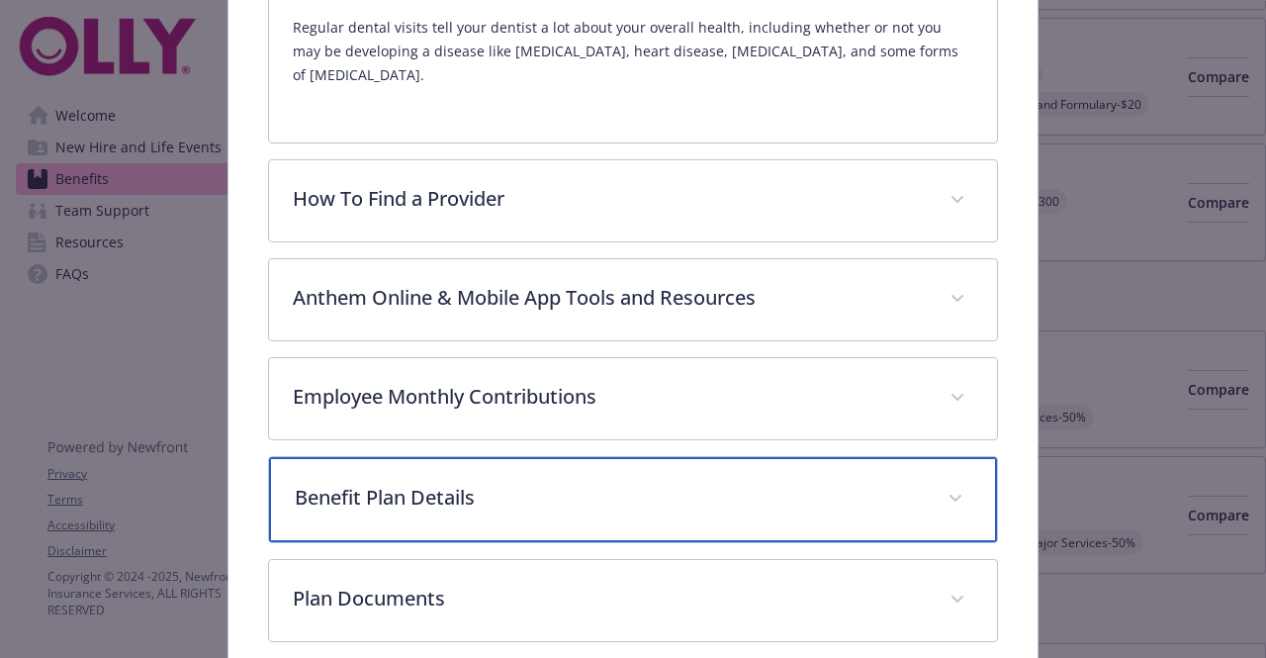
click at [455, 483] on p "Benefit Plan Details" at bounding box center [609, 498] width 628 height 30
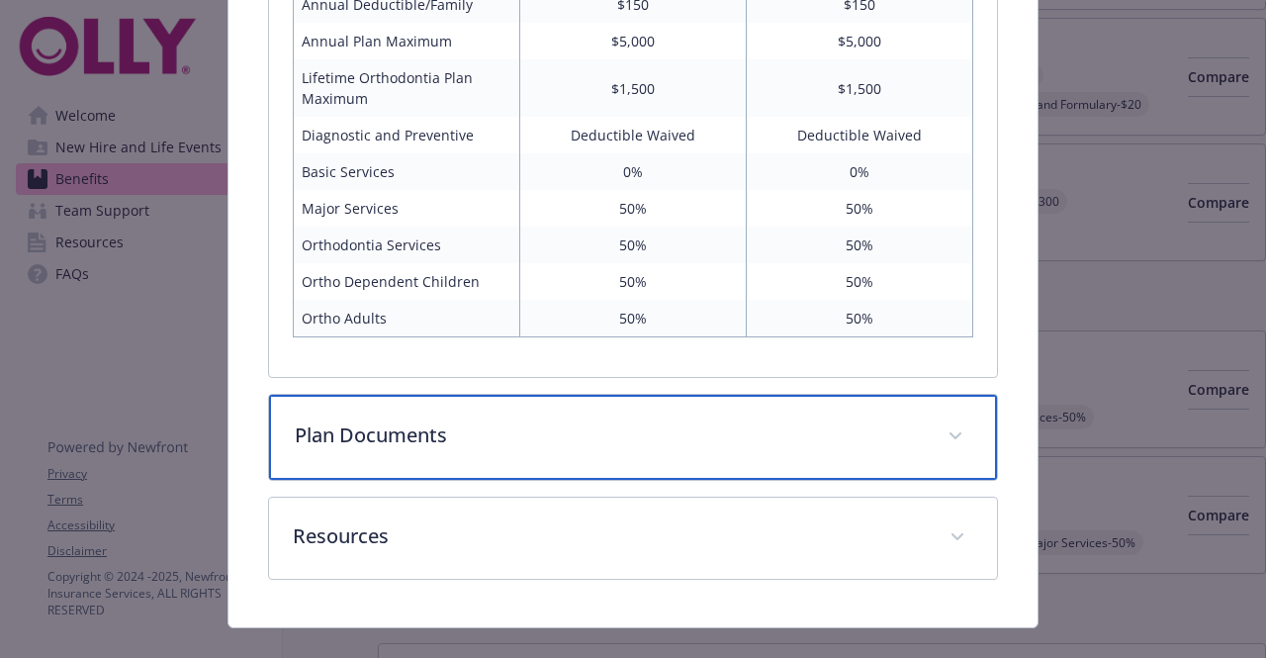
click at [426, 395] on div "Plan Documents" at bounding box center [632, 437] width 727 height 85
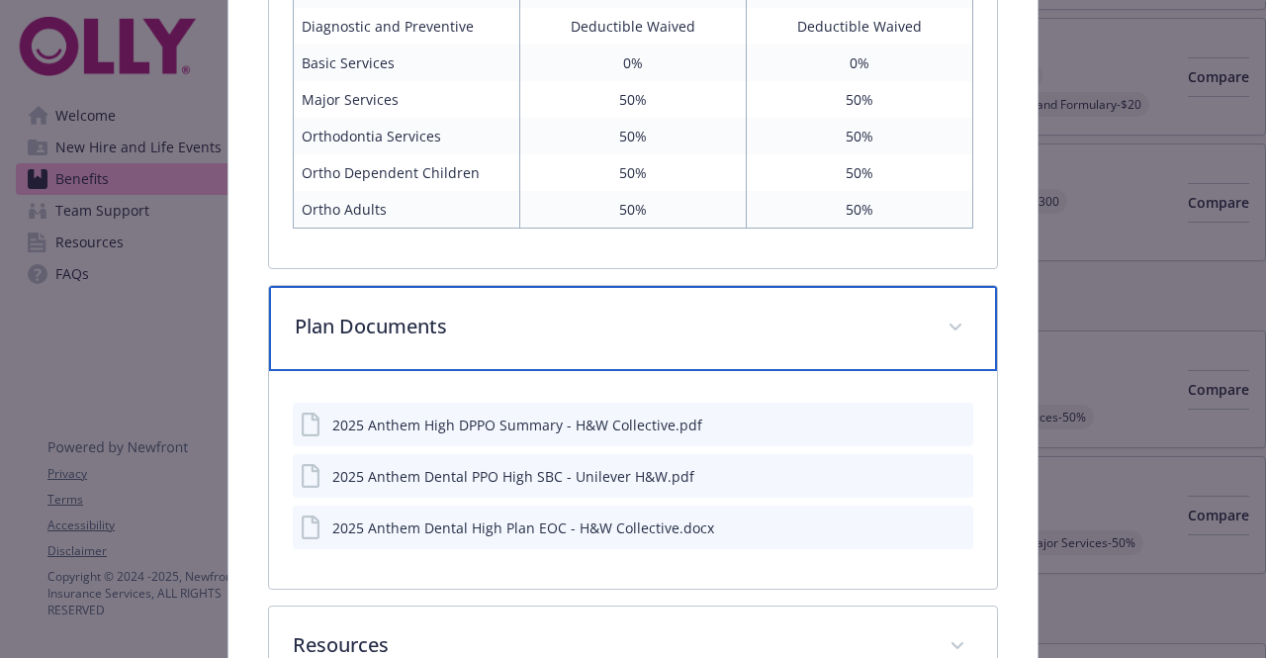
scroll to position [1516, 0]
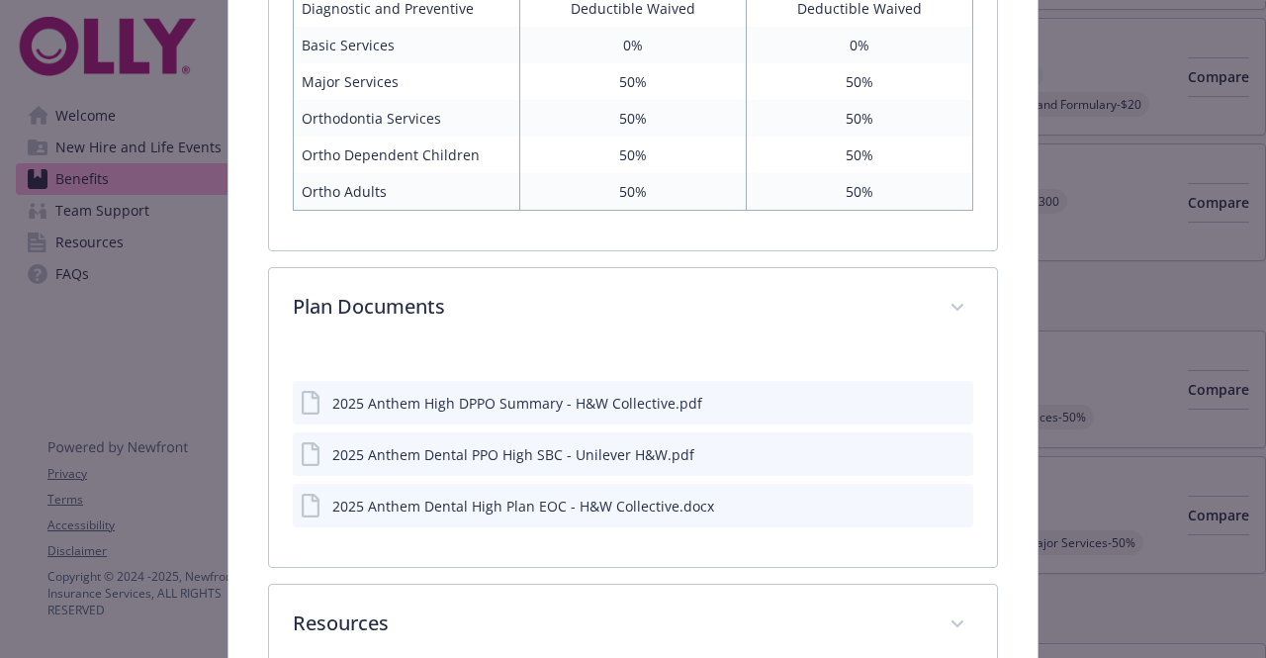
click at [447, 393] on div "2025 Anthem High DPPO Summary - H&W Collective.pdf" at bounding box center [517, 403] width 370 height 21
click at [900, 381] on div "2025 Anthem High DPPO Summary - H&W Collective.pdf" at bounding box center [633, 403] width 680 height 44
click at [914, 394] on icon "download file" at bounding box center [922, 402] width 16 height 16
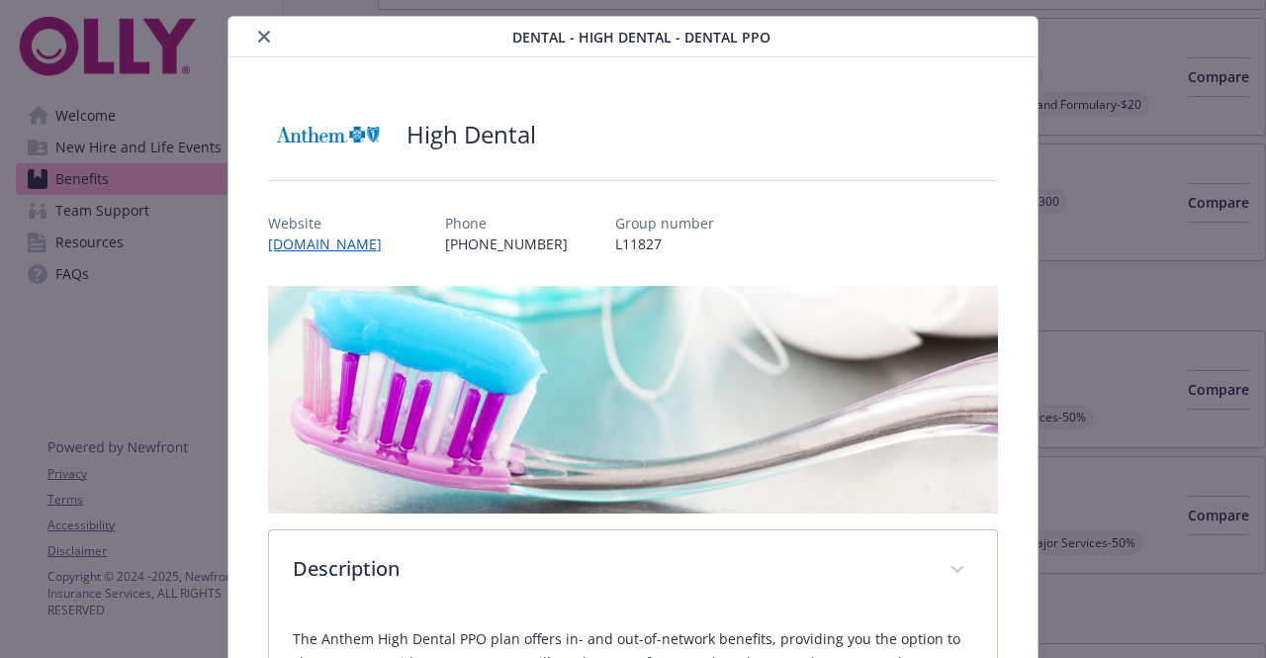
scroll to position [0, 0]
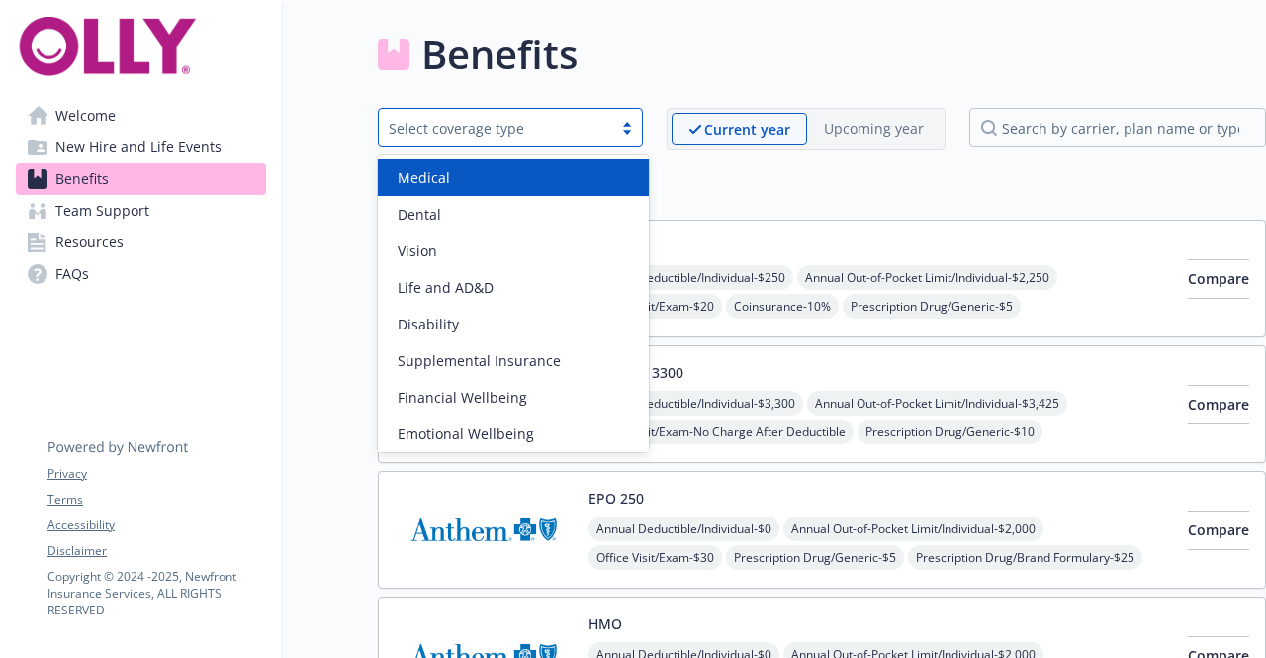
click at [548, 141] on div "Select coverage type" at bounding box center [510, 128] width 265 height 40
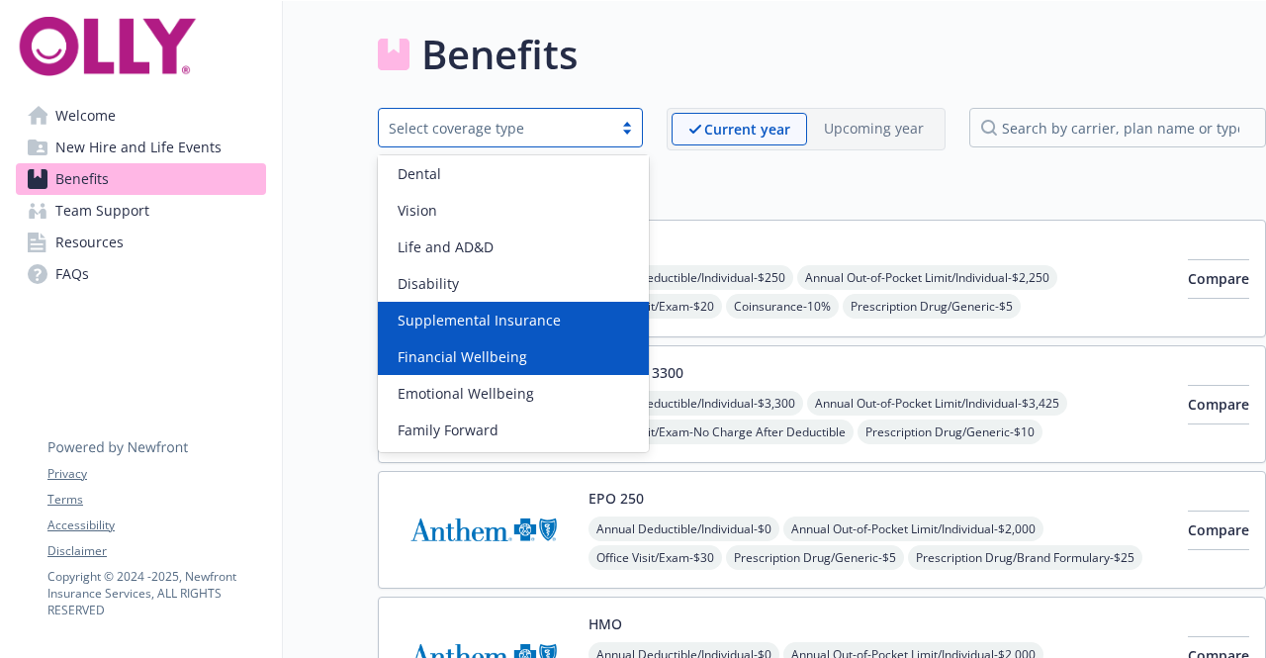
scroll to position [41, 0]
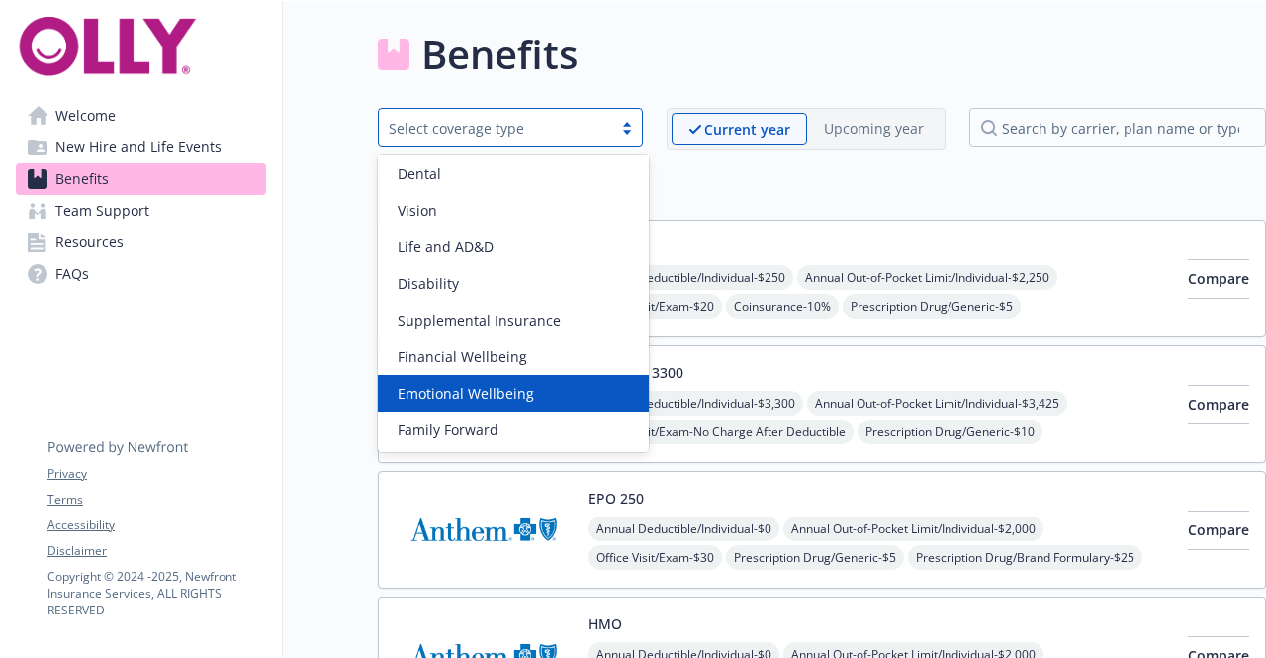
click at [452, 401] on span "Emotional Wellbeing" at bounding box center [466, 393] width 137 height 21
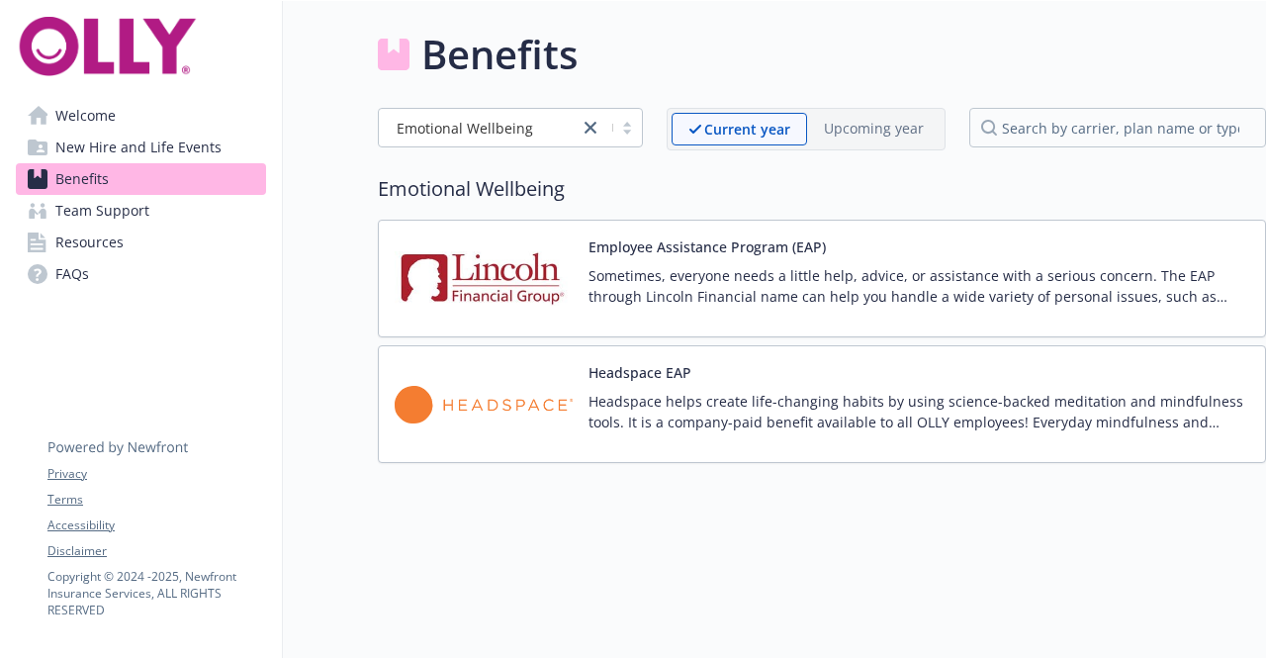
click at [470, 413] on img at bounding box center [484, 404] width 178 height 84
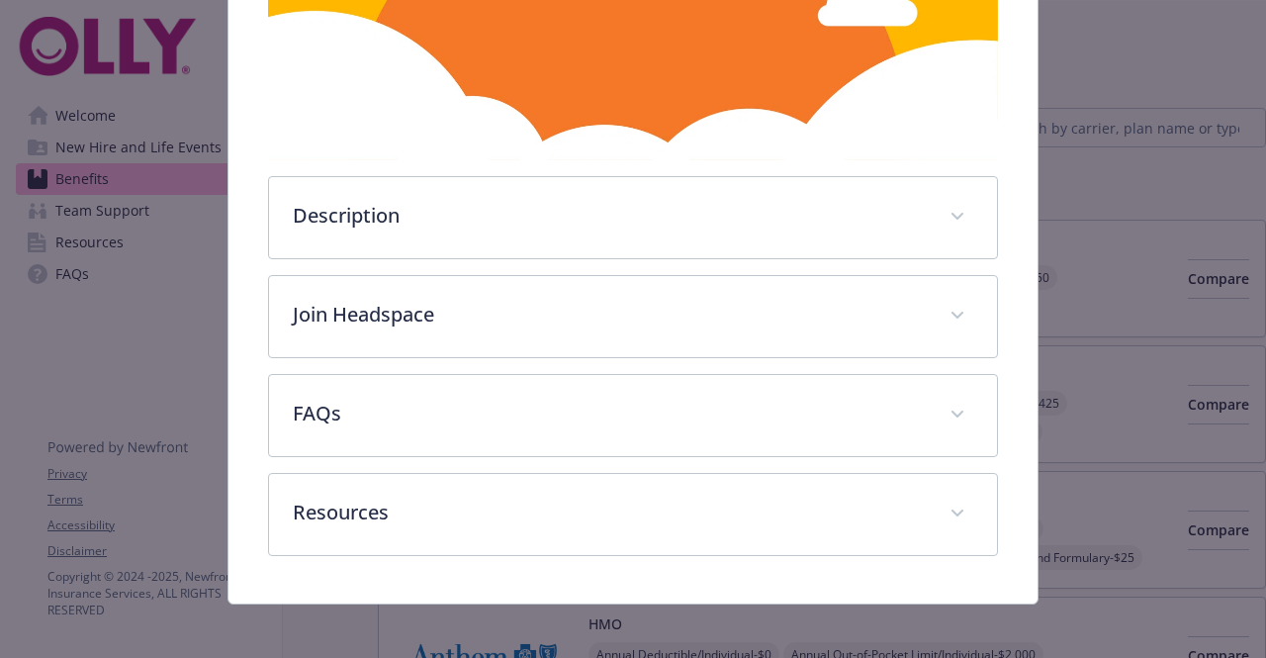
scroll to position [603, 0]
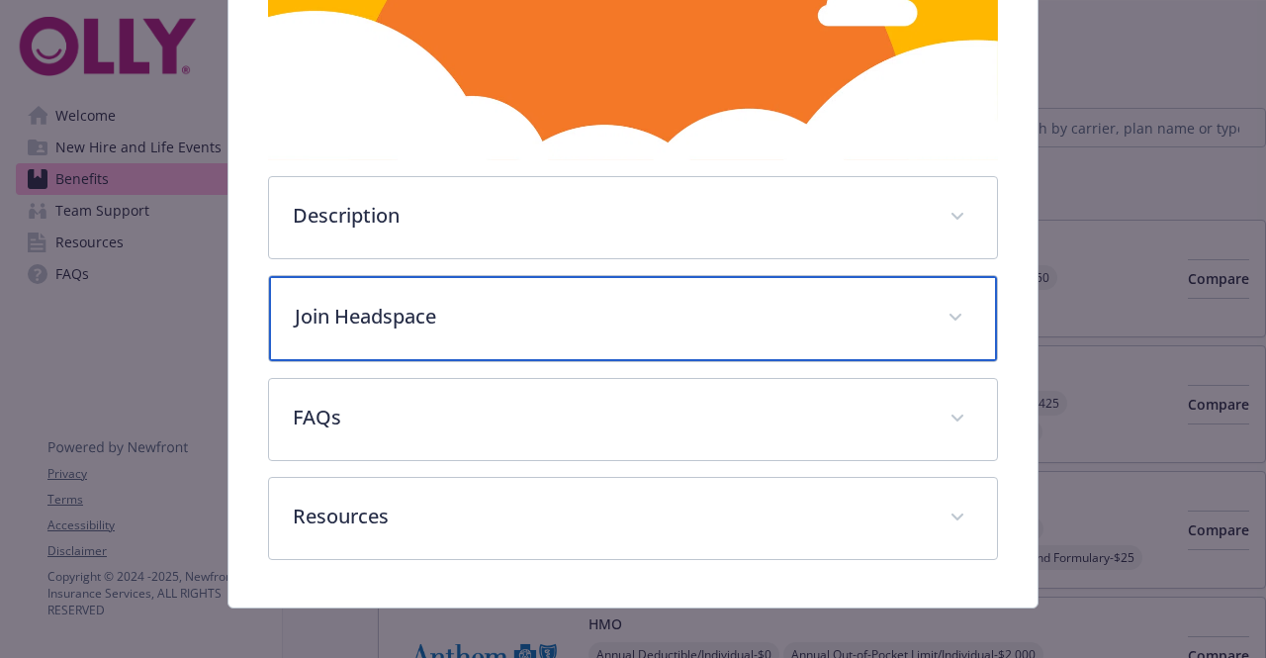
click at [422, 315] on p "Join Headspace" at bounding box center [609, 317] width 628 height 30
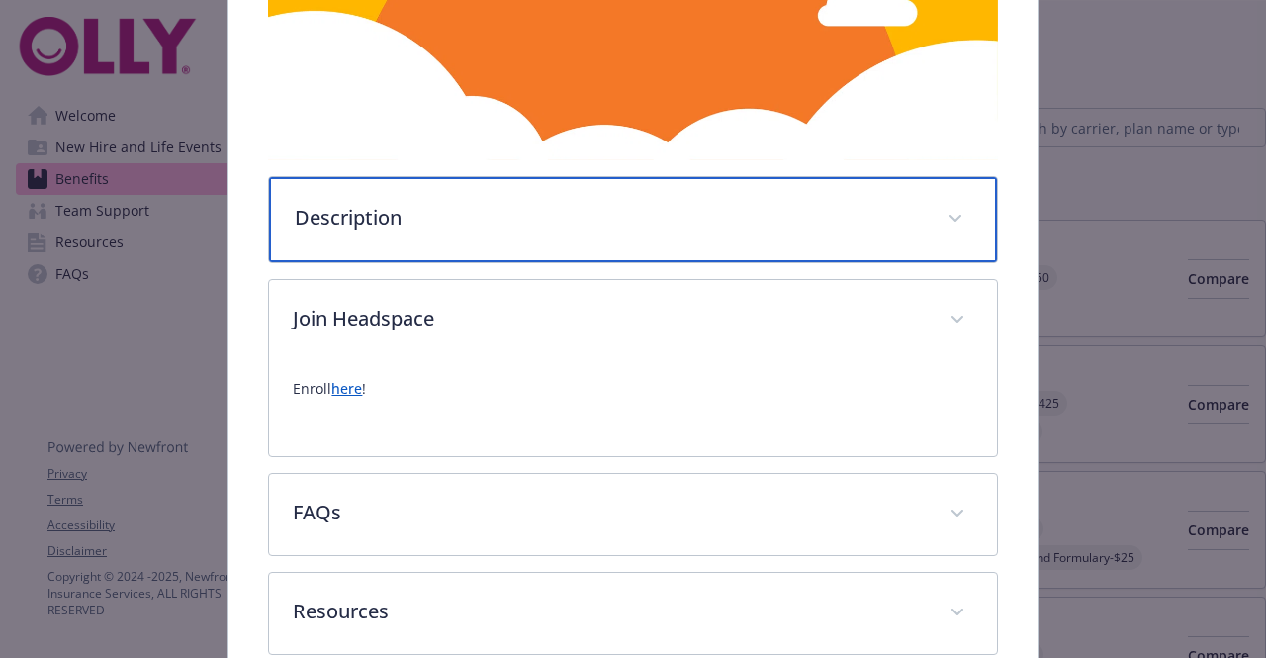
click at [384, 213] on p "Description" at bounding box center [609, 218] width 628 height 30
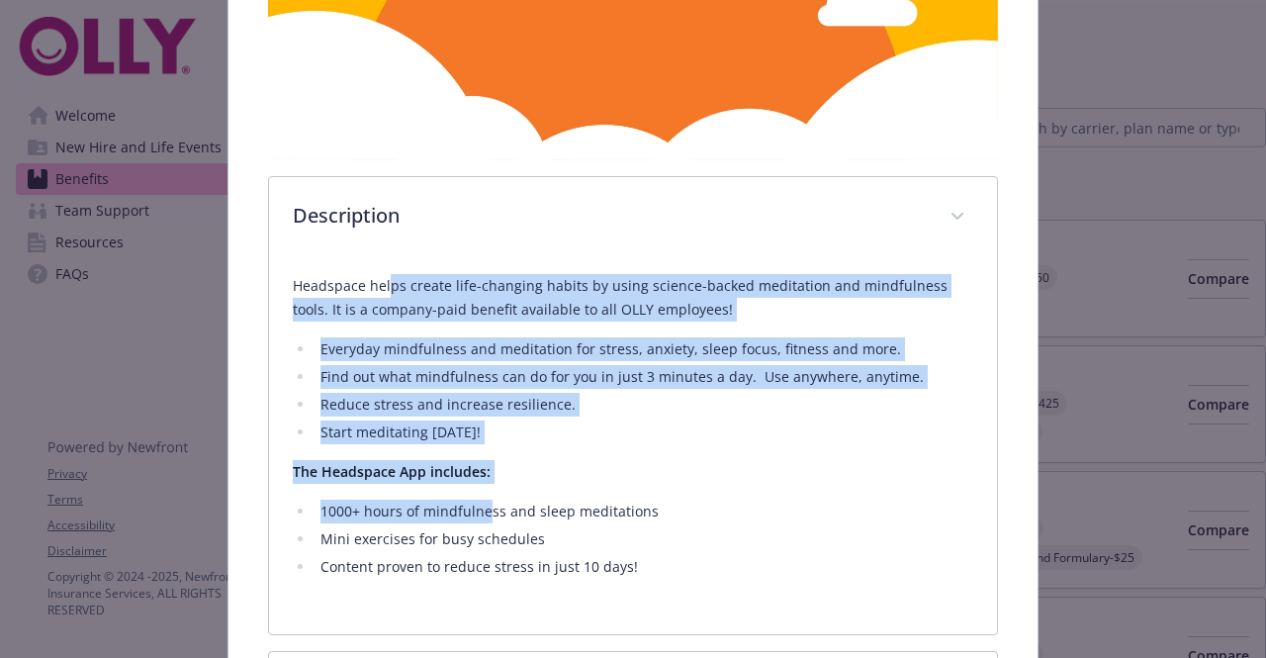
drag, startPoint x: 384, startPoint y: 282, endPoint x: 488, endPoint y: 486, distance: 228.7
click at [488, 486] on div "Headspace helps create life-changing habits by using science-backed meditation …" at bounding box center [633, 426] width 680 height 305
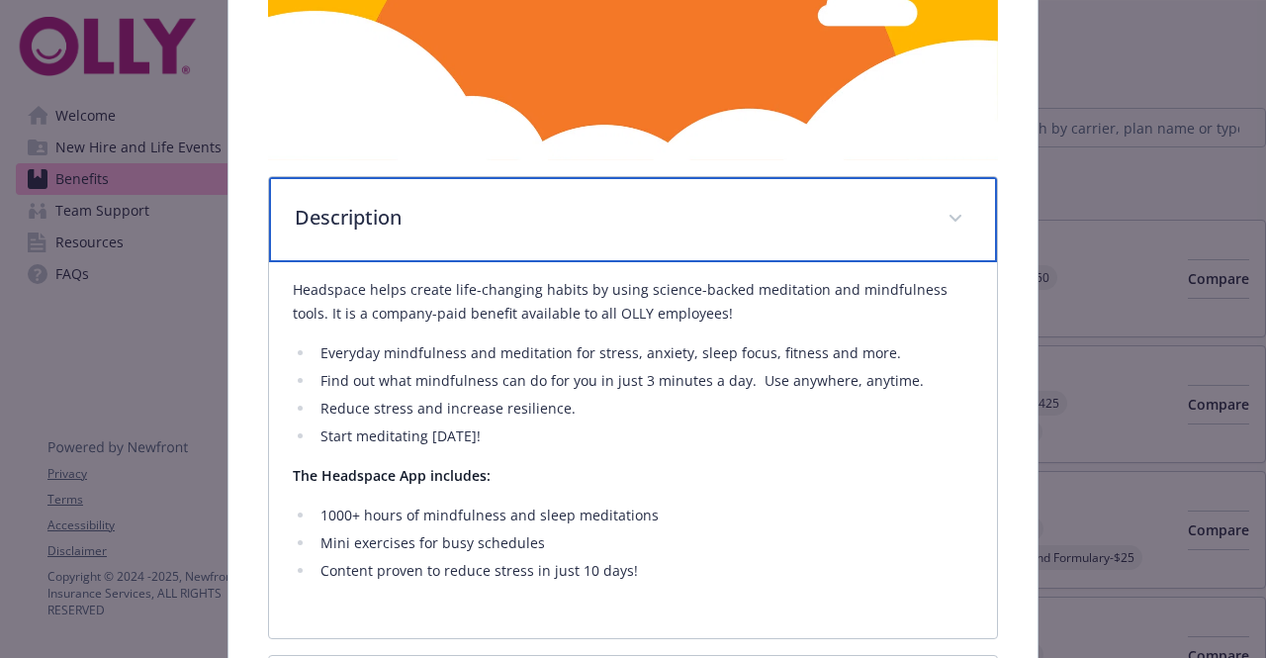
click at [566, 178] on div "Description" at bounding box center [632, 219] width 727 height 85
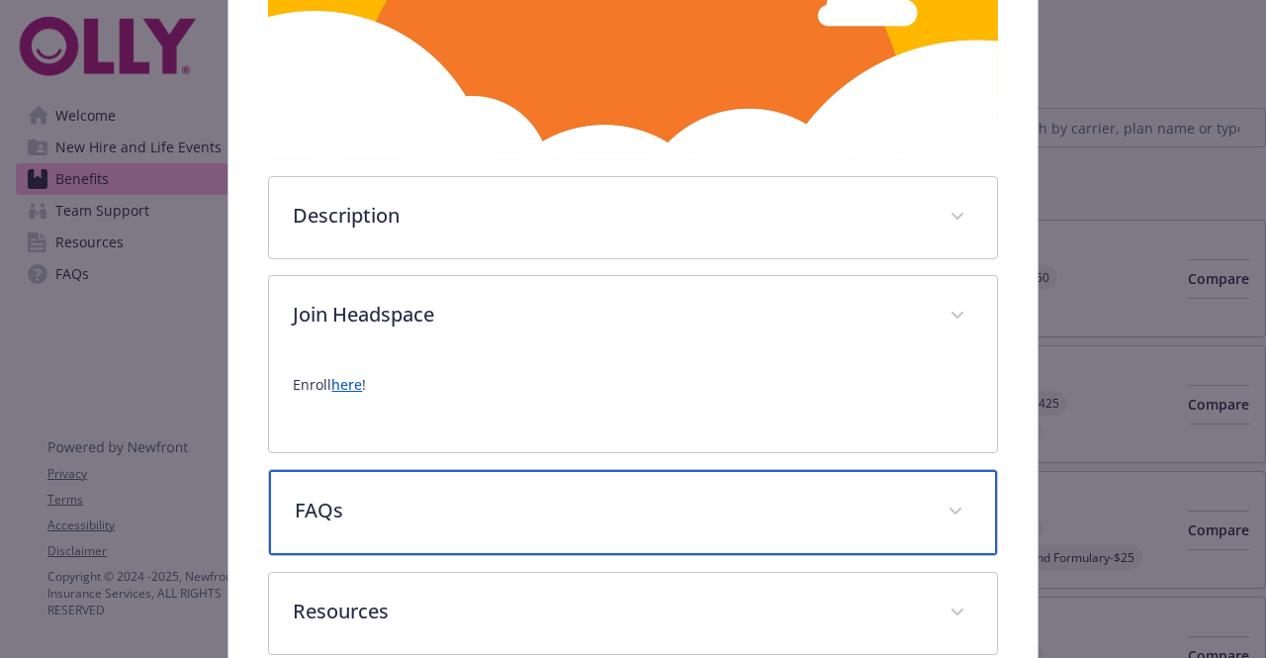
click at [470, 519] on div "FAQs" at bounding box center [632, 512] width 727 height 85
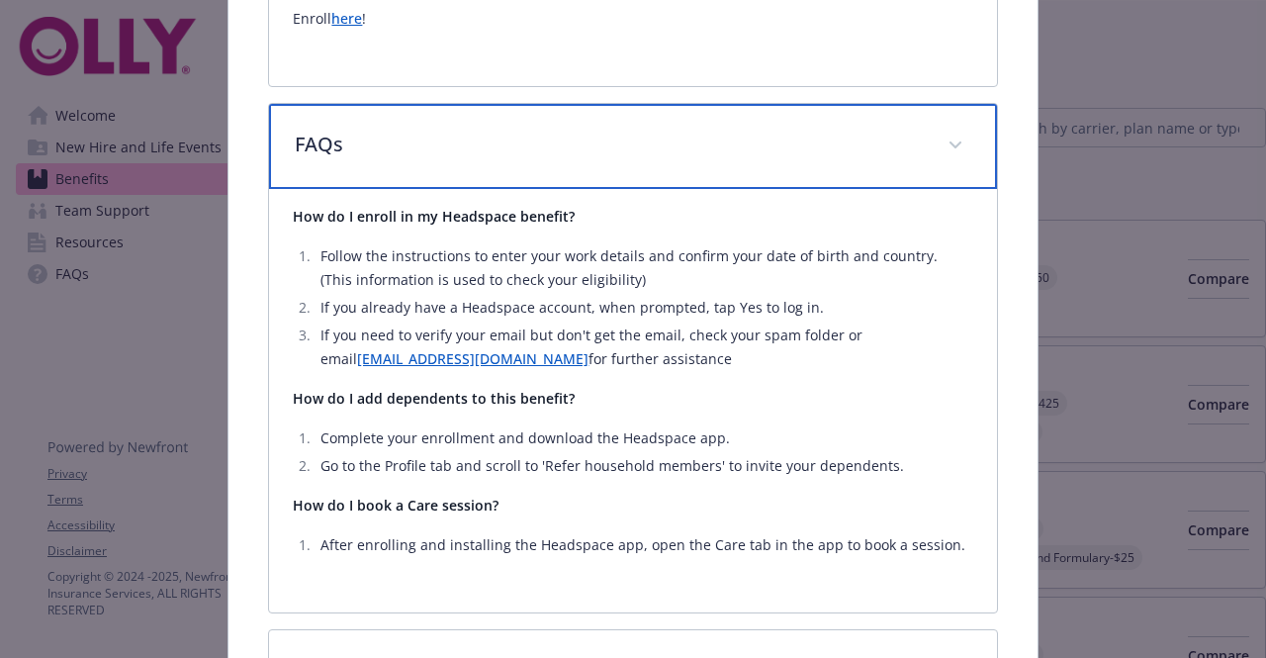
scroll to position [971, 0]
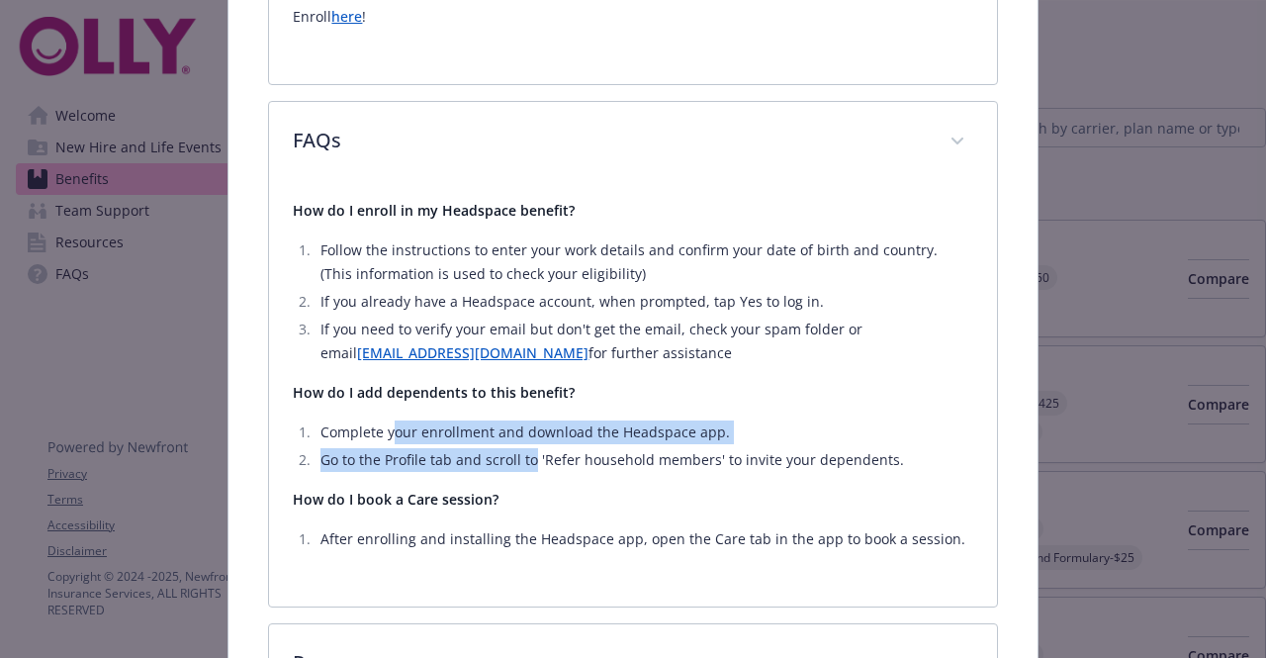
drag, startPoint x: 394, startPoint y: 430, endPoint x: 528, endPoint y: 458, distance: 137.4
click at [528, 458] on ol "Complete your enrollment and download the Headspace app. Go to the Profile tab …" at bounding box center [633, 445] width 680 height 51
click at [528, 458] on li "Go to the Profile tab and scroll to 'Refer household members' to invite your de…" at bounding box center [644, 460] width 658 height 24
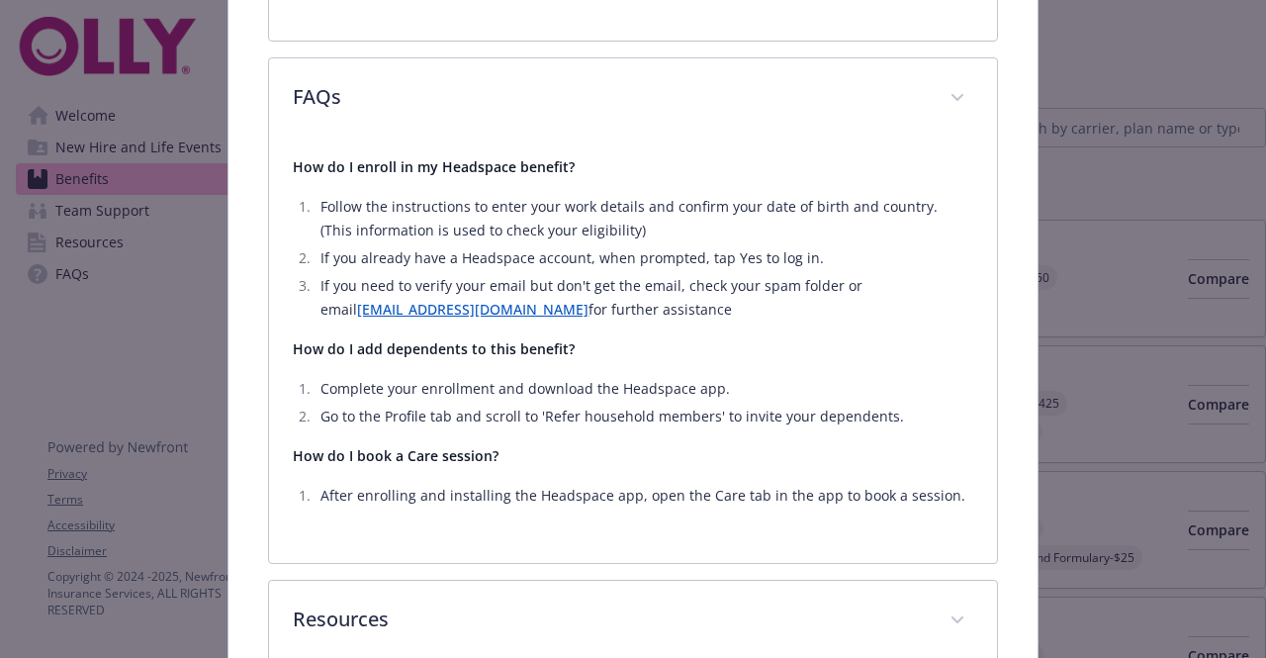
scroll to position [1017, 0]
drag, startPoint x: 568, startPoint y: 493, endPoint x: 691, endPoint y: 498, distance: 123.8
click at [691, 498] on li "After enrolling and installing the Headspace app, open the Care tab in the app …" at bounding box center [644, 494] width 658 height 24
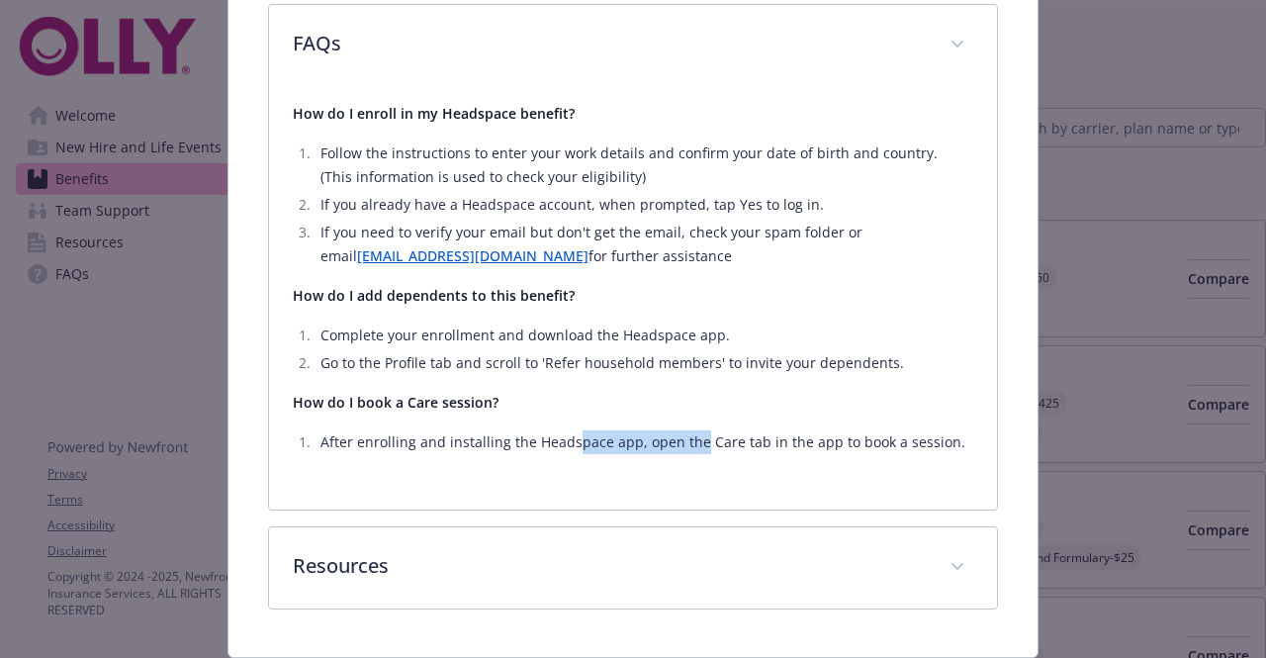
scroll to position [1122, 0]
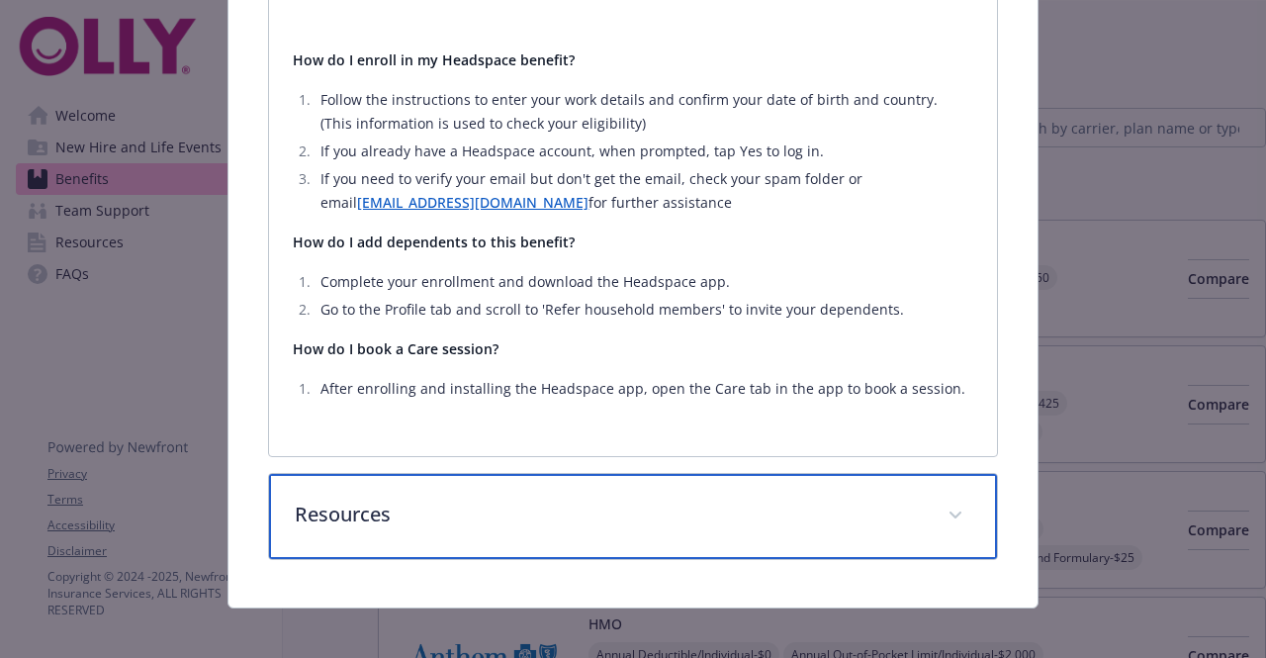
click at [637, 500] on p "Resources" at bounding box center [609, 515] width 628 height 30
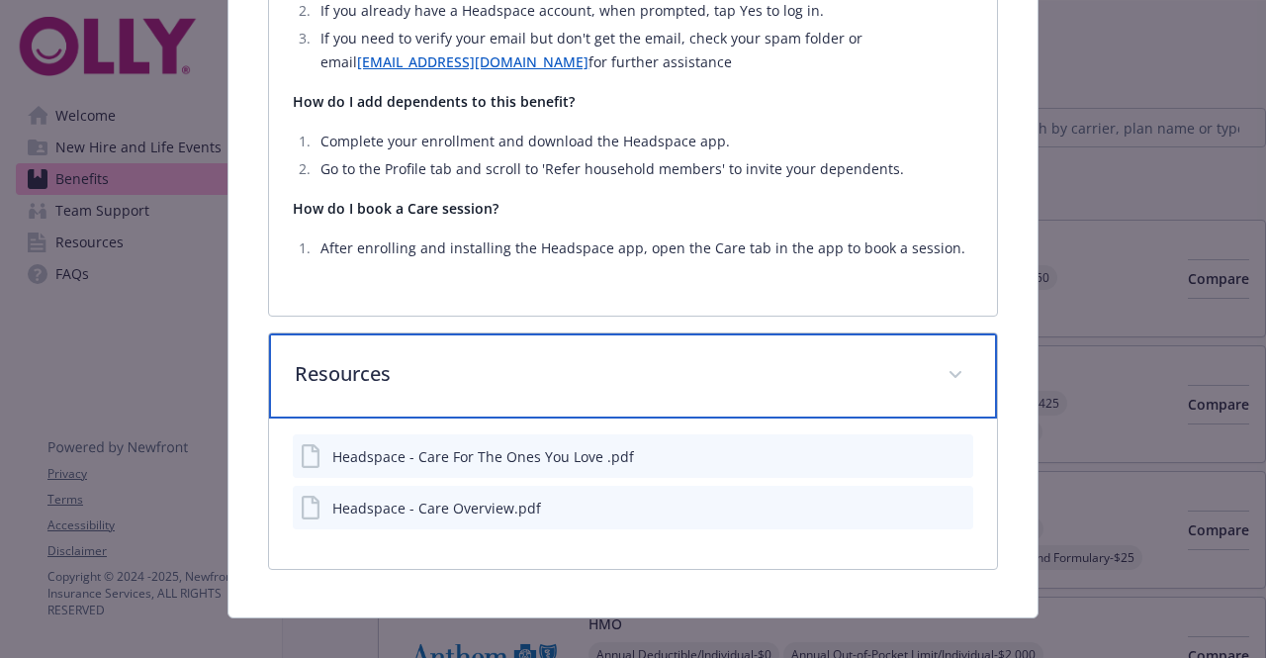
scroll to position [1262, 0]
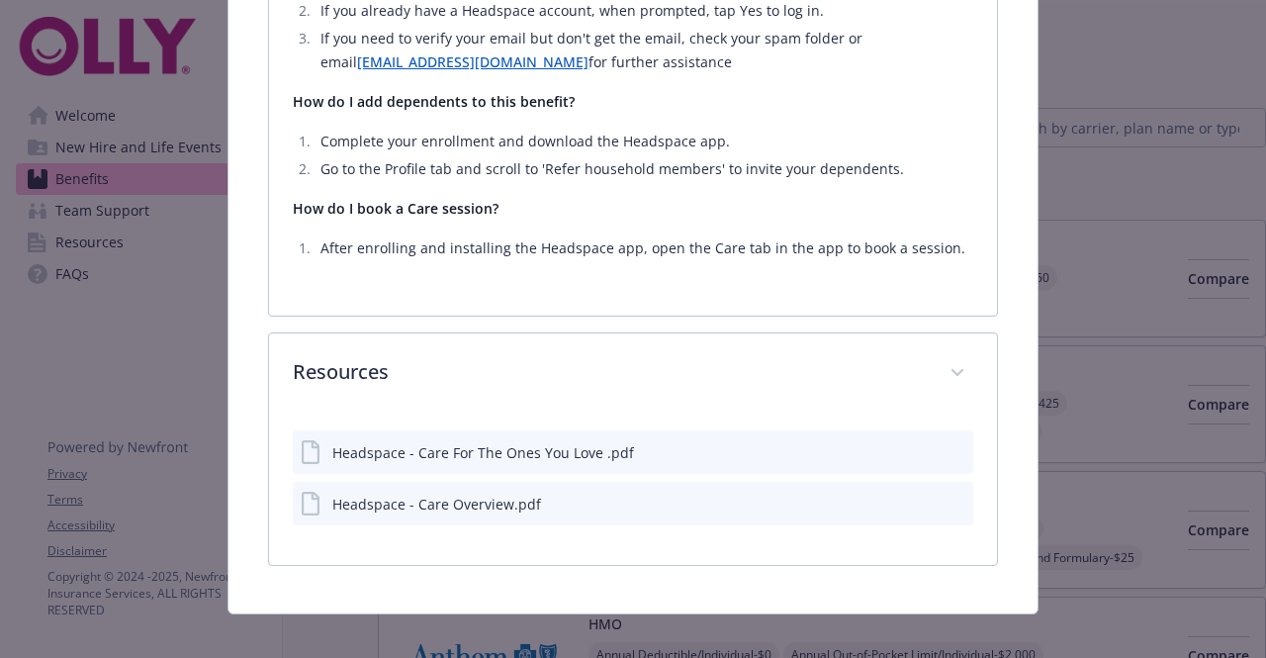
click at [555, 451] on div "Headspace - Care For The Ones You Love .pdf" at bounding box center [483, 452] width 302 height 21
click at [914, 443] on icon "download file" at bounding box center [922, 451] width 16 height 16
click at [464, 496] on div "Headspace - Care Overview.pdf" at bounding box center [436, 504] width 209 height 21
click at [916, 505] on icon "download file" at bounding box center [922, 507] width 16 height 5
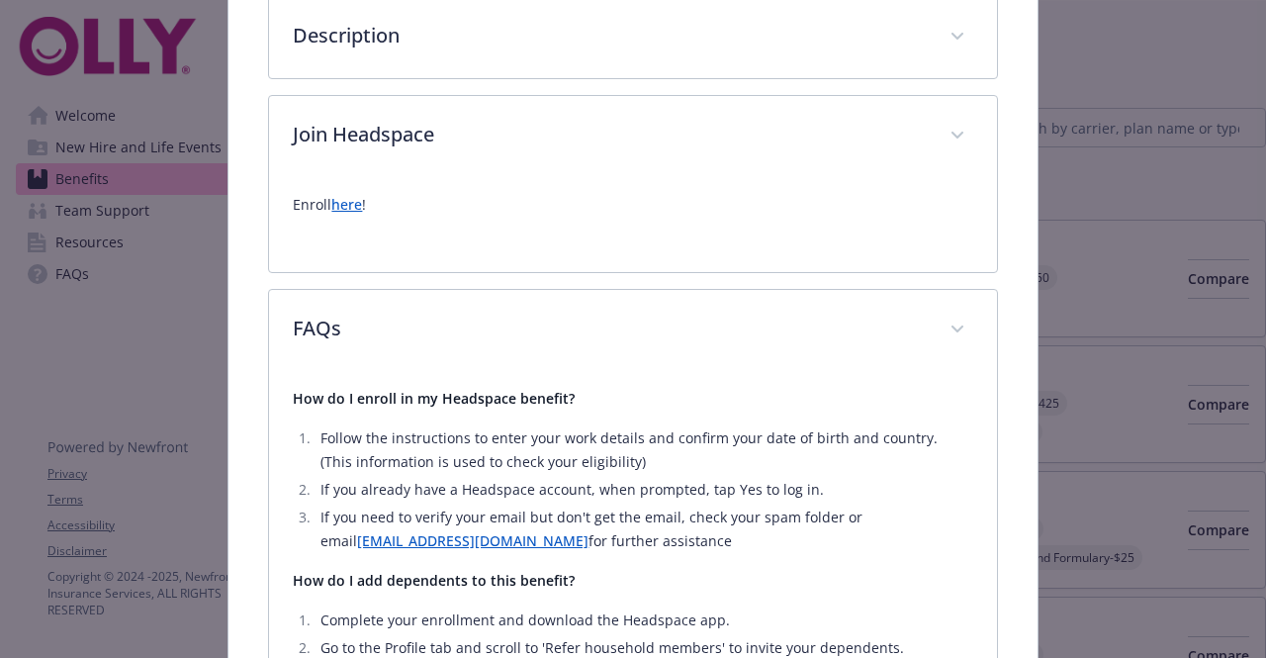
scroll to position [774, 0]
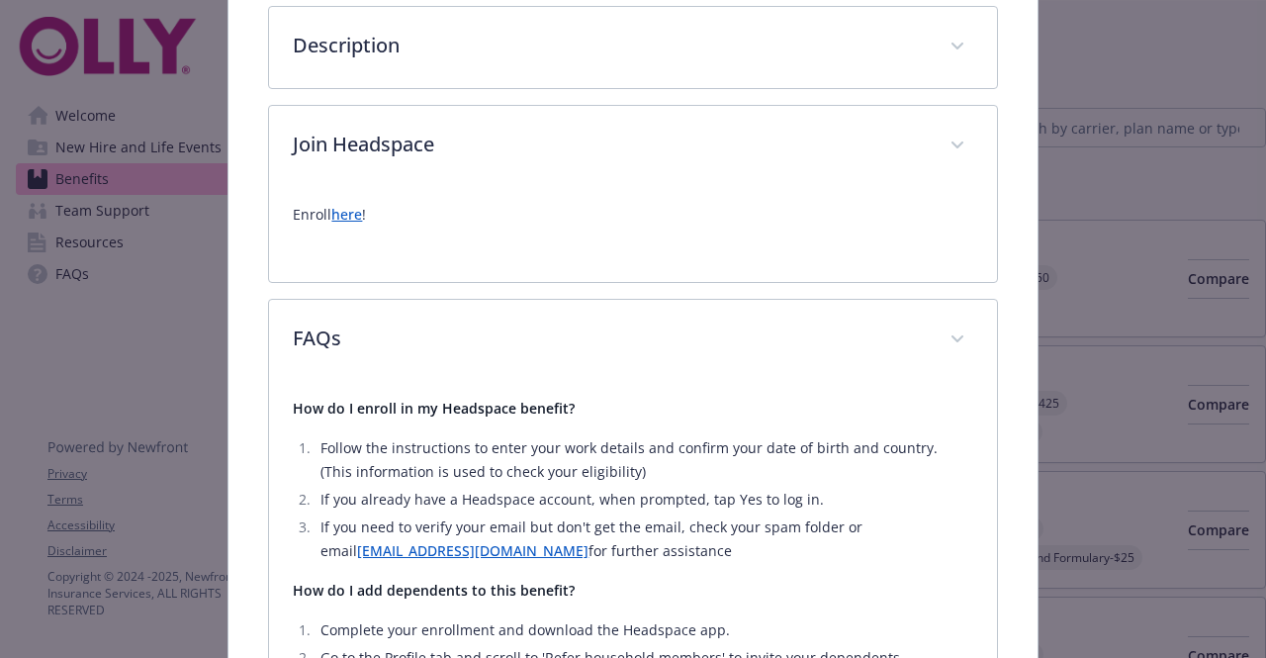
click at [348, 205] on link "here" at bounding box center [346, 214] width 31 height 19
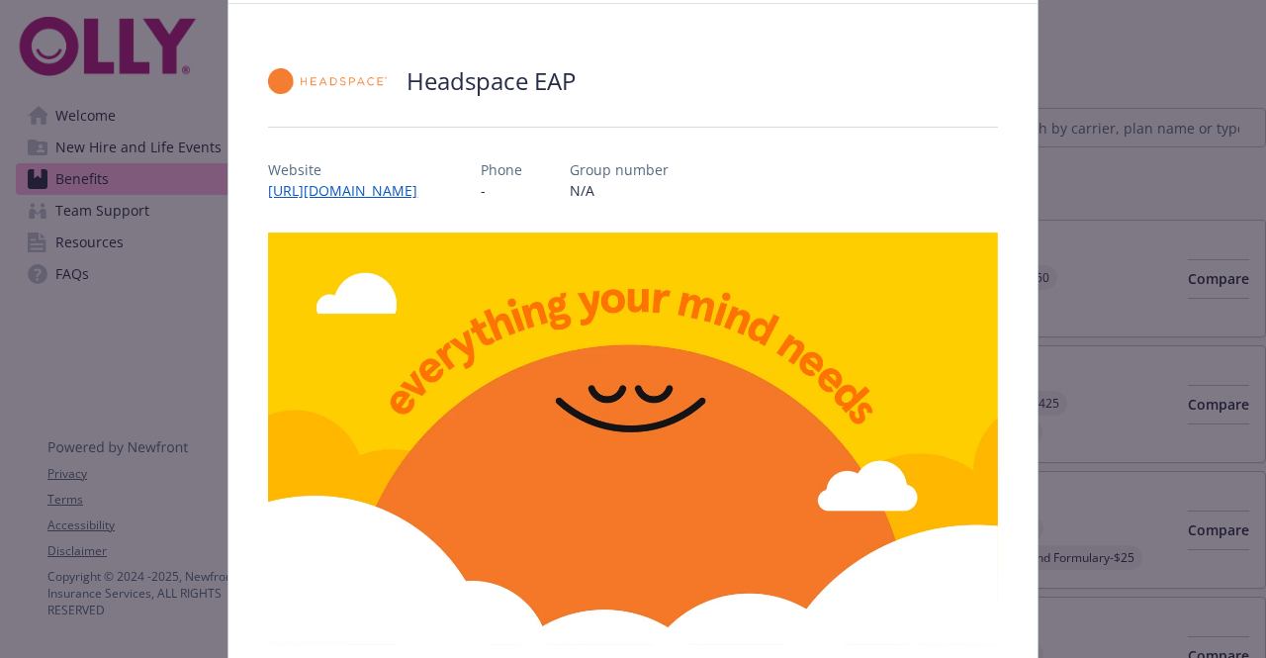
scroll to position [0, 0]
